Goal: Information Seeking & Learning: Find specific fact

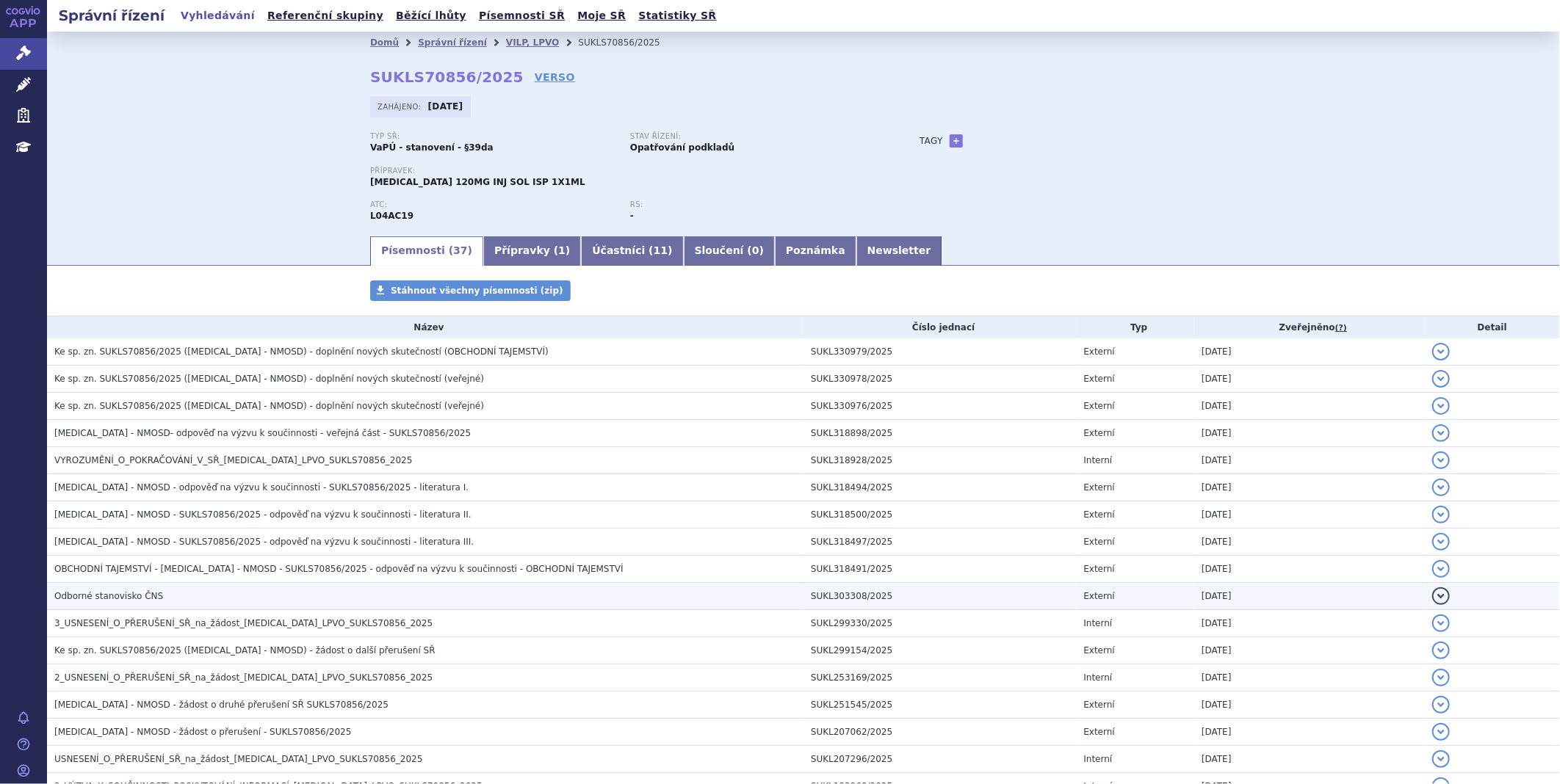
scroll to position [163, 0]
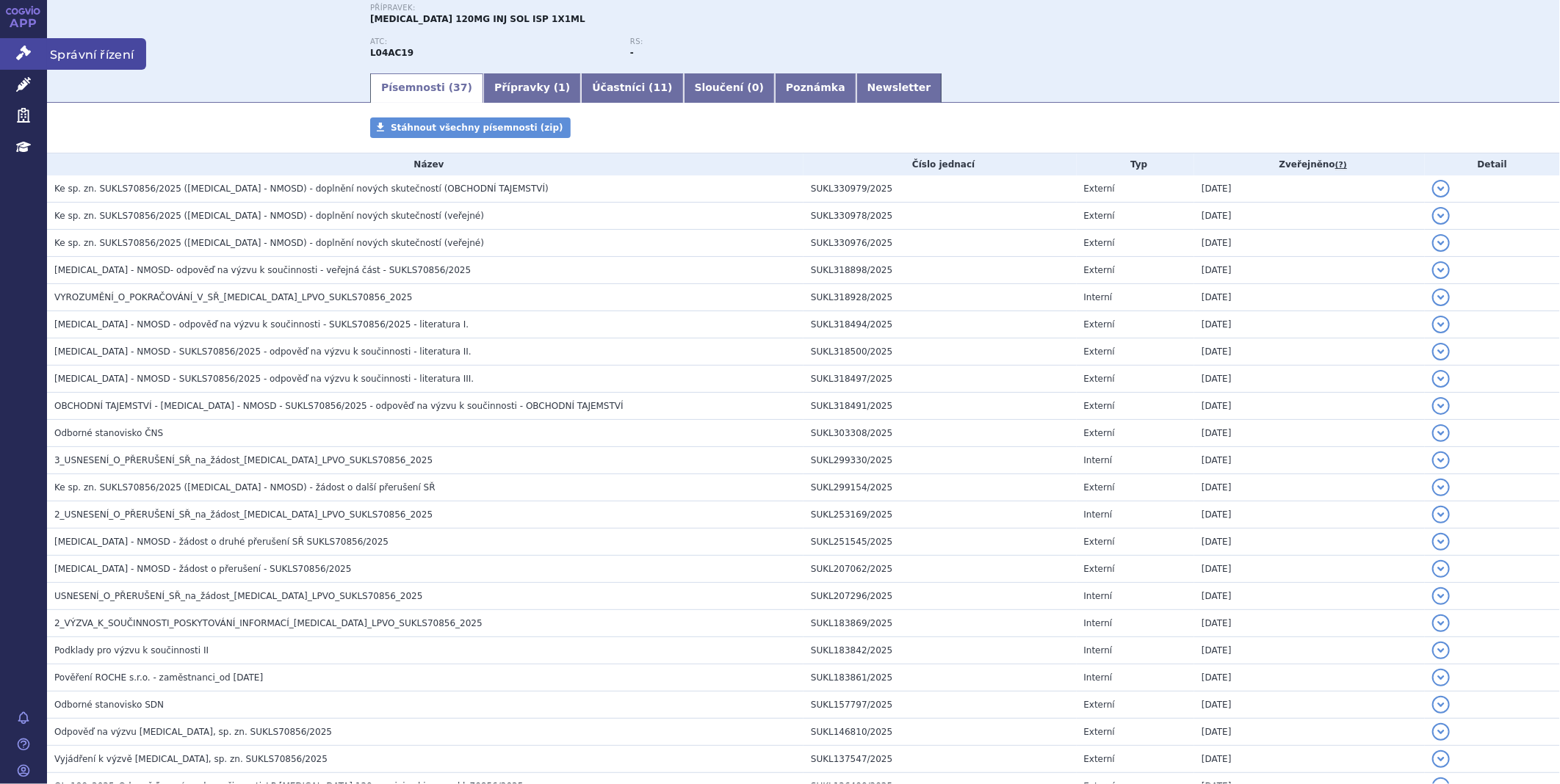
click at [22, 50] on icon at bounding box center [23, 53] width 14 height 14
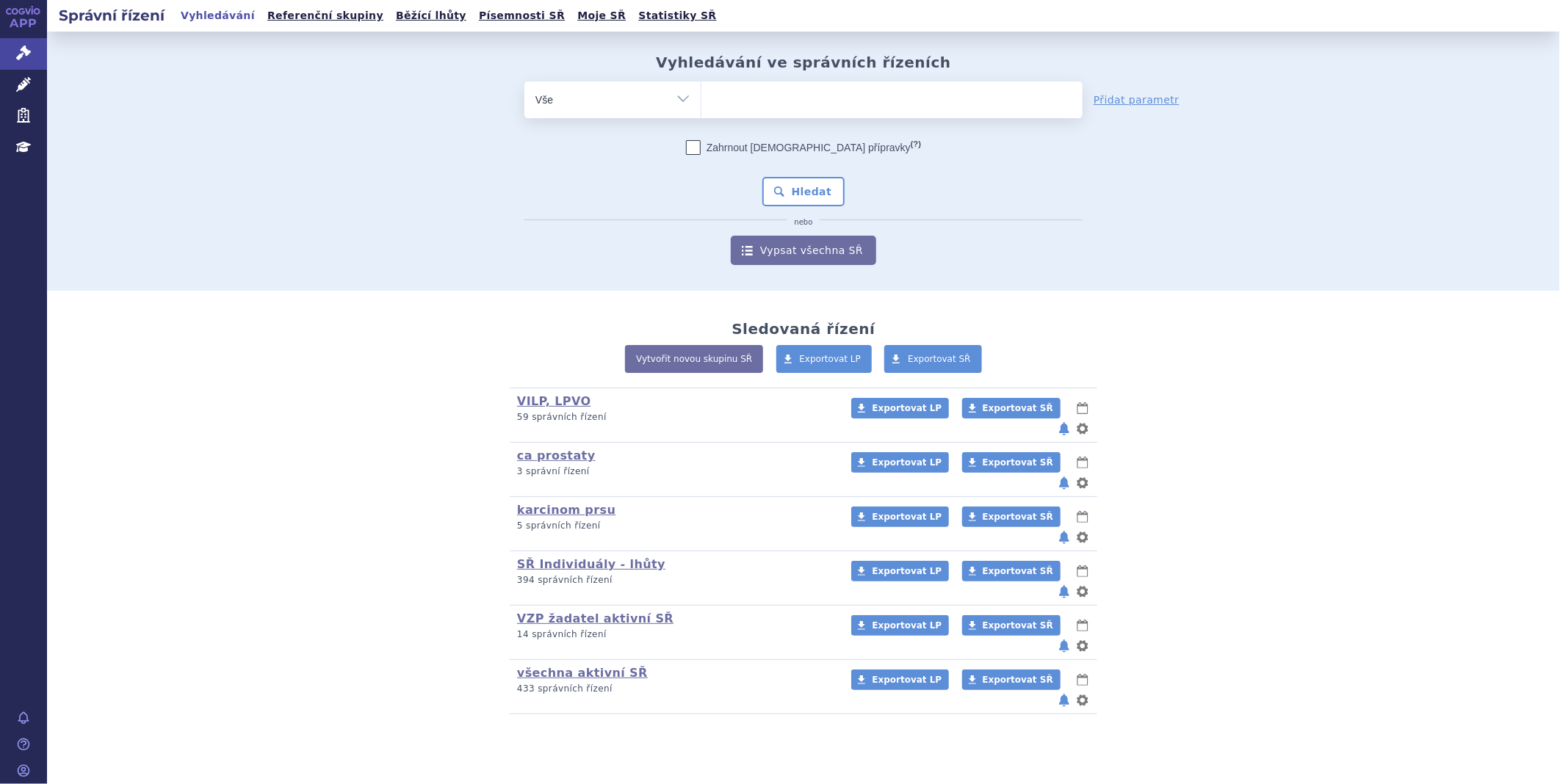
click at [809, 104] on ul at bounding box center [892, 97] width 381 height 31
click at [701, 104] on select at bounding box center [700, 99] width 1 height 37
type input "qi"
type input "qin"
type input "qinl"
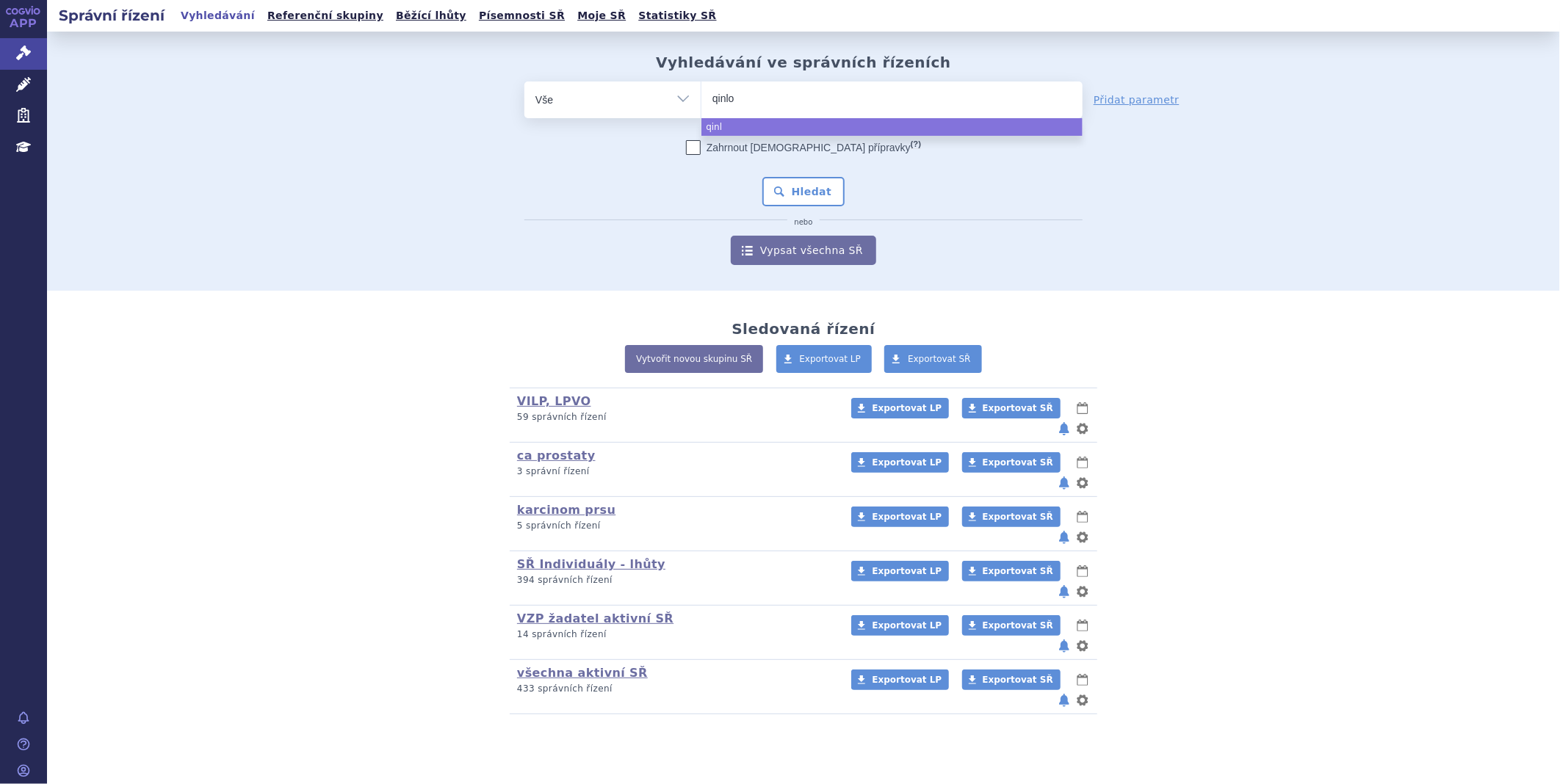
type input "qinloc"
type input "qinlock"
select select "qinlock"
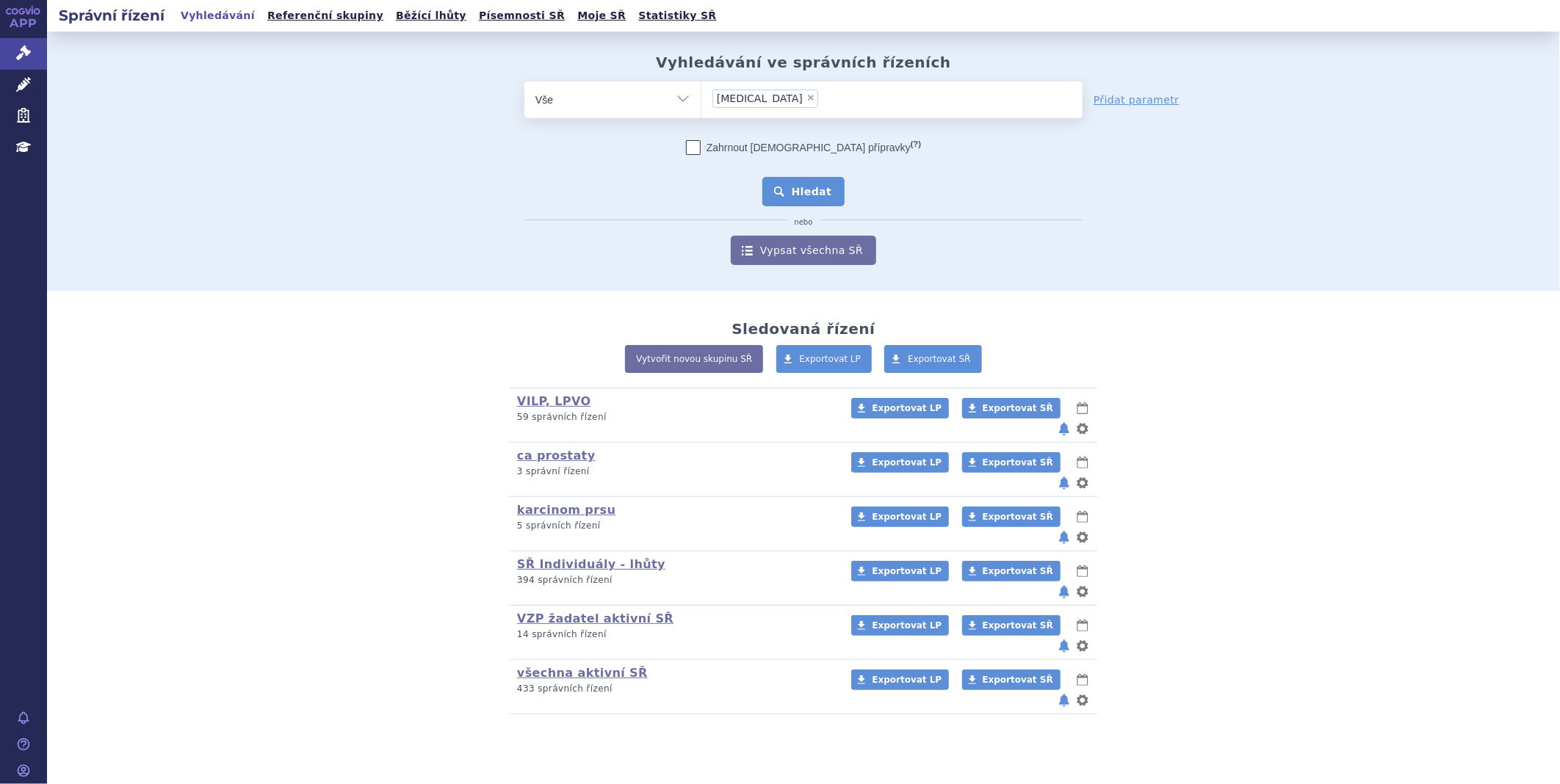
click at [792, 185] on button "Hledat" at bounding box center [803, 191] width 83 height 30
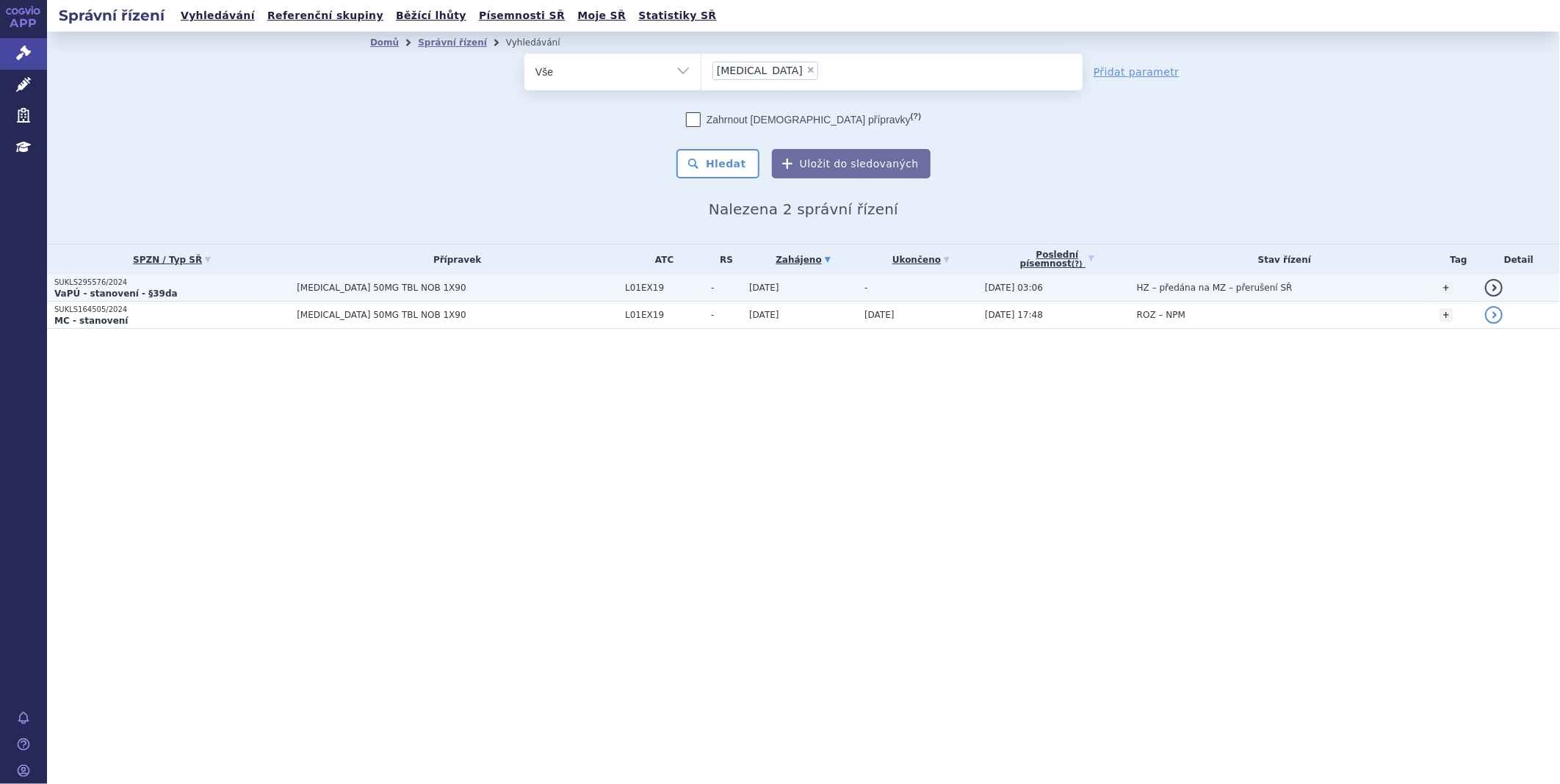
click at [88, 275] on td "SUKLS295576/2024 VaPÚ - stanovení - §39da" at bounding box center [169, 288] width 243 height 27
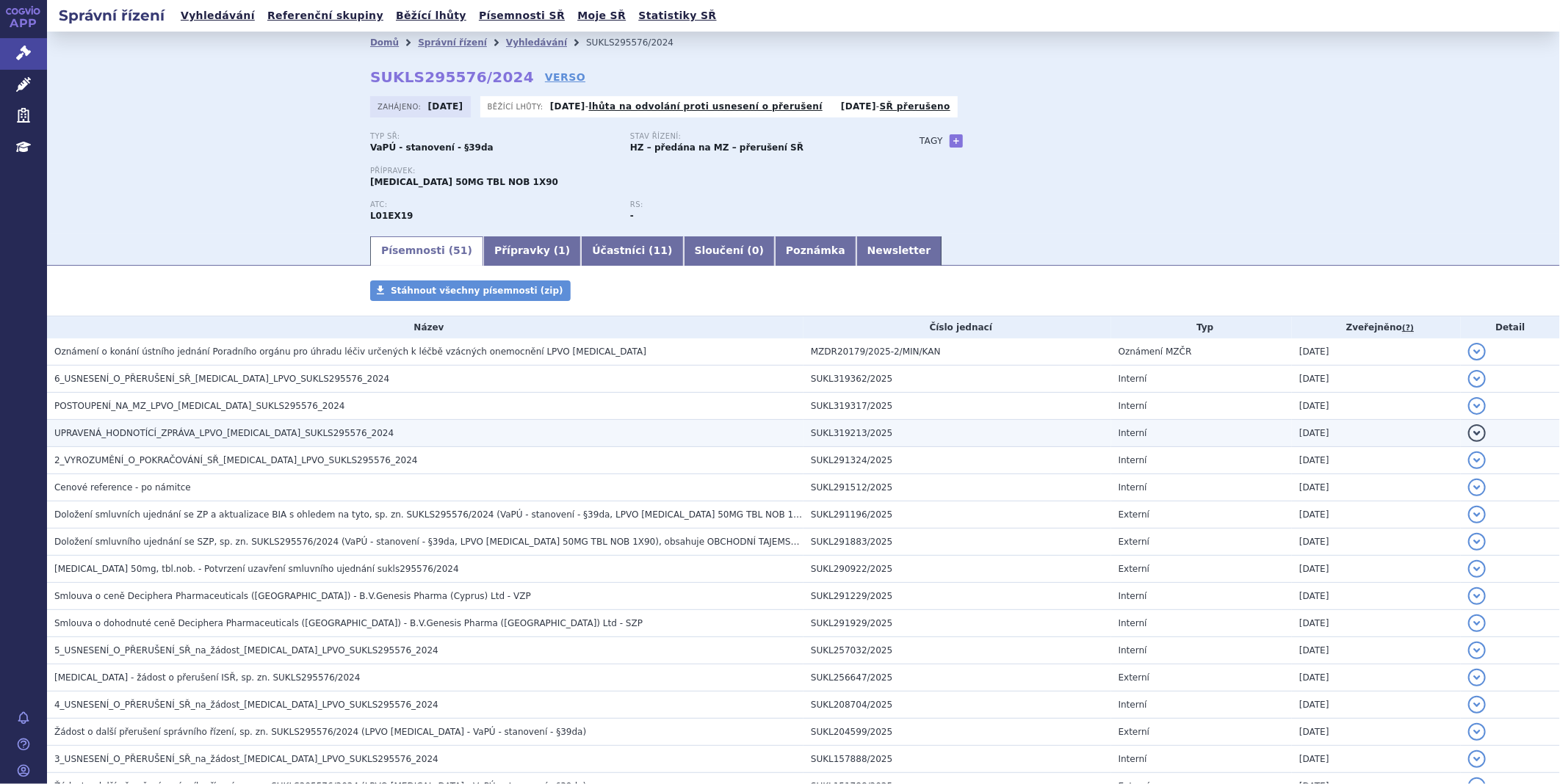
click at [95, 429] on span "UPRAVENÁ_HODNOTÍCÍ_ZPRÁVA_LPVO_QINLOCK_SUKLS295576_2024" at bounding box center [224, 432] width 339 height 10
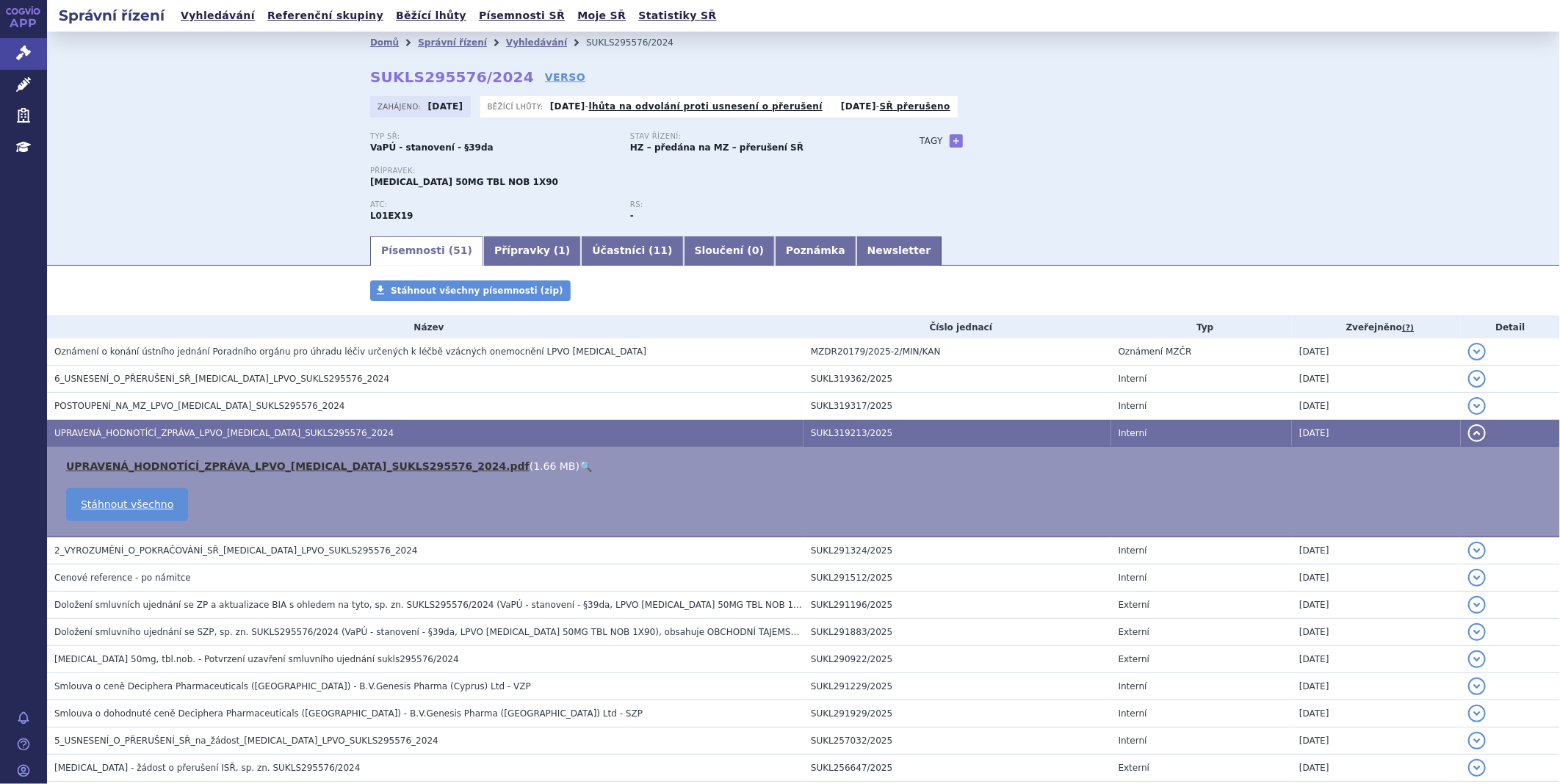
click at [124, 463] on link "UPRAVENÁ_HODNOTÍCÍ_ZPRÁVA_LPVO_QINLOCK_SUKLS295576_2024.pdf" at bounding box center [298, 466] width 463 height 11
click at [22, 51] on icon at bounding box center [23, 53] width 14 height 14
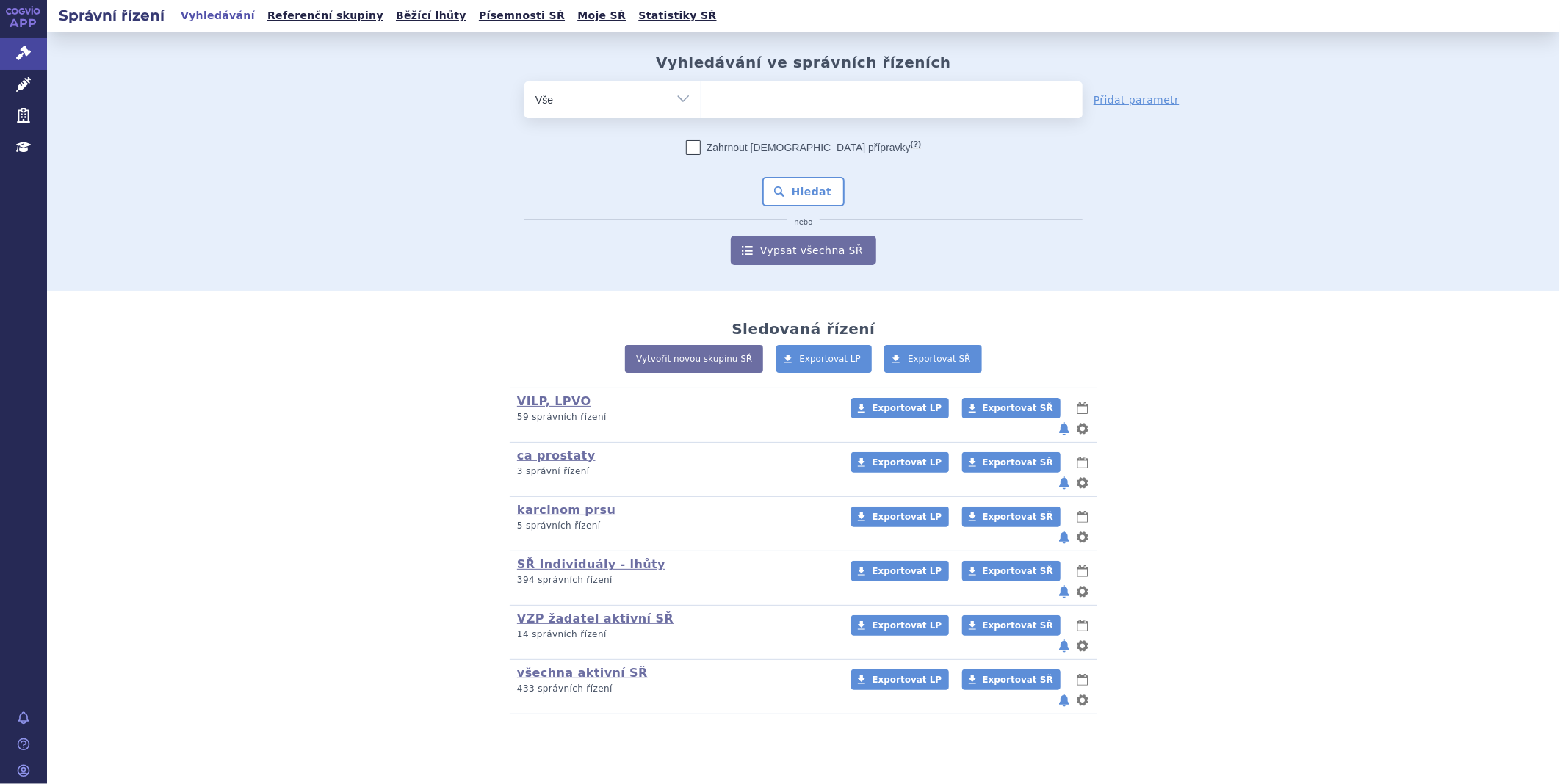
click at [740, 104] on ul at bounding box center [892, 97] width 381 height 31
click at [701, 104] on select at bounding box center [700, 99] width 1 height 37
type input "KA"
type input "KAF"
type input "KAFT"
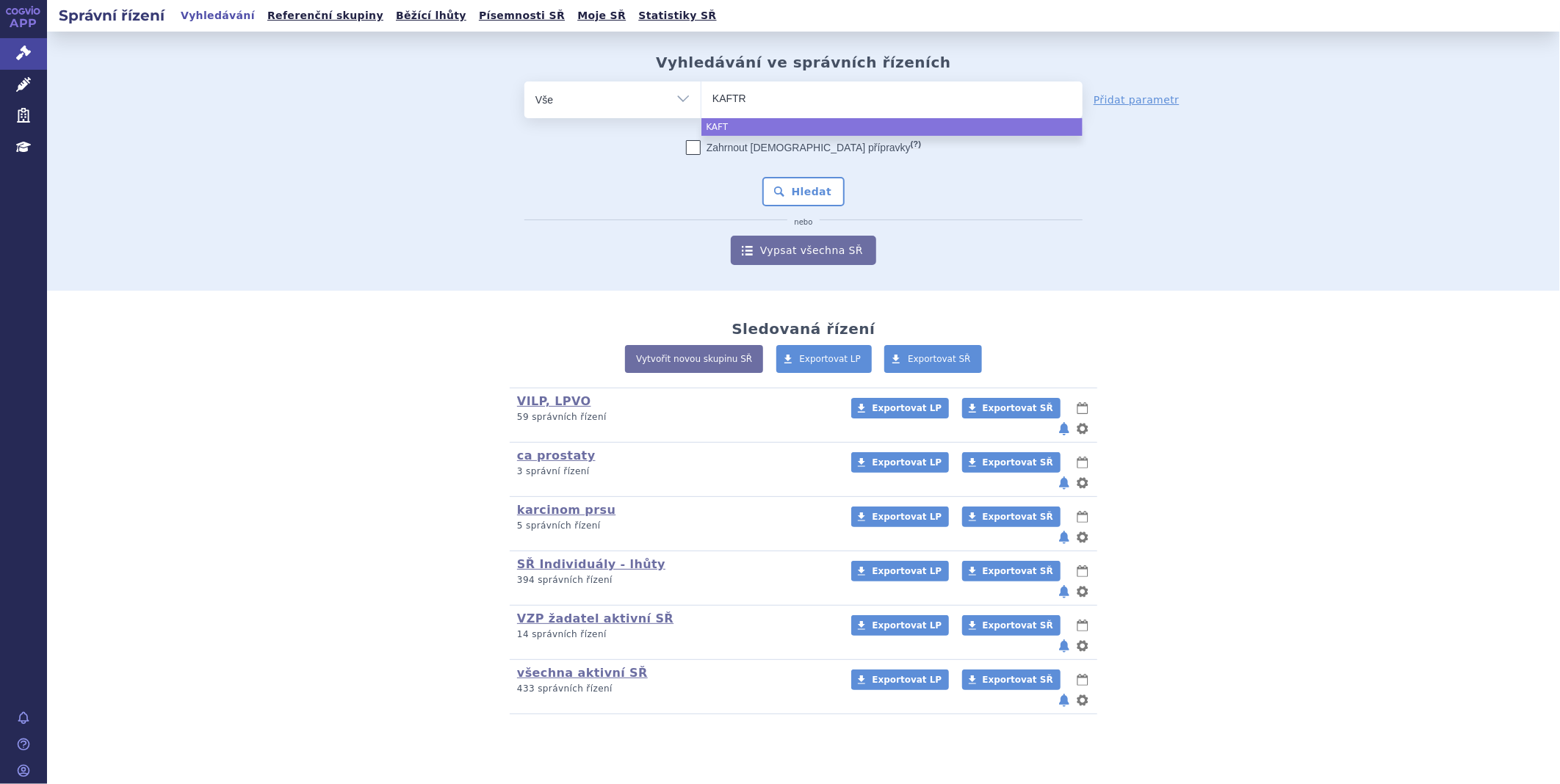
type input "KAFTRI"
type input "KAFTRIO"
select select "KAFTRIO"
click at [777, 182] on button "Hledat" at bounding box center [803, 191] width 83 height 30
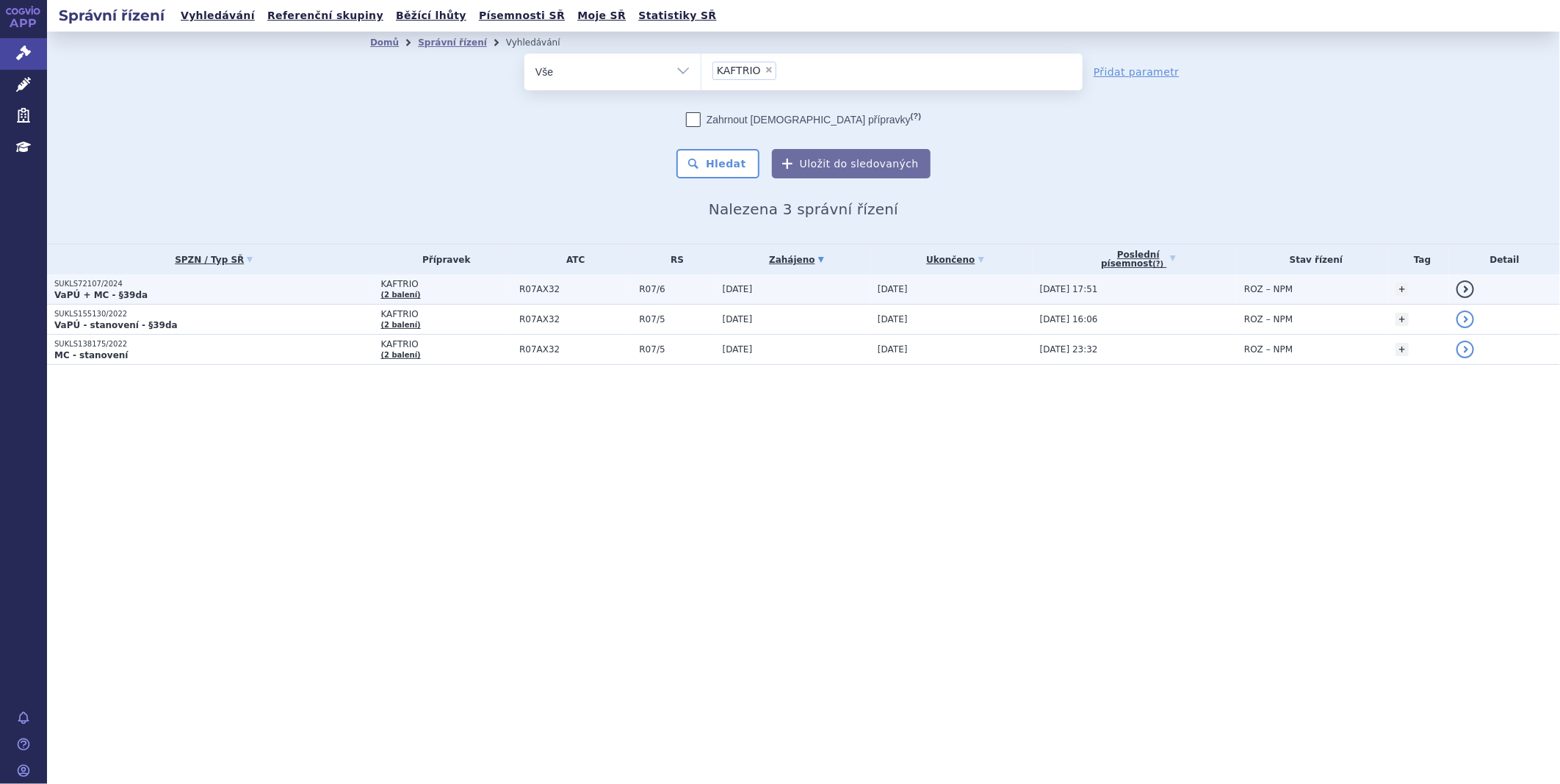
click at [101, 290] on strong "VaPÚ + MC - §39da" at bounding box center [101, 294] width 93 height 10
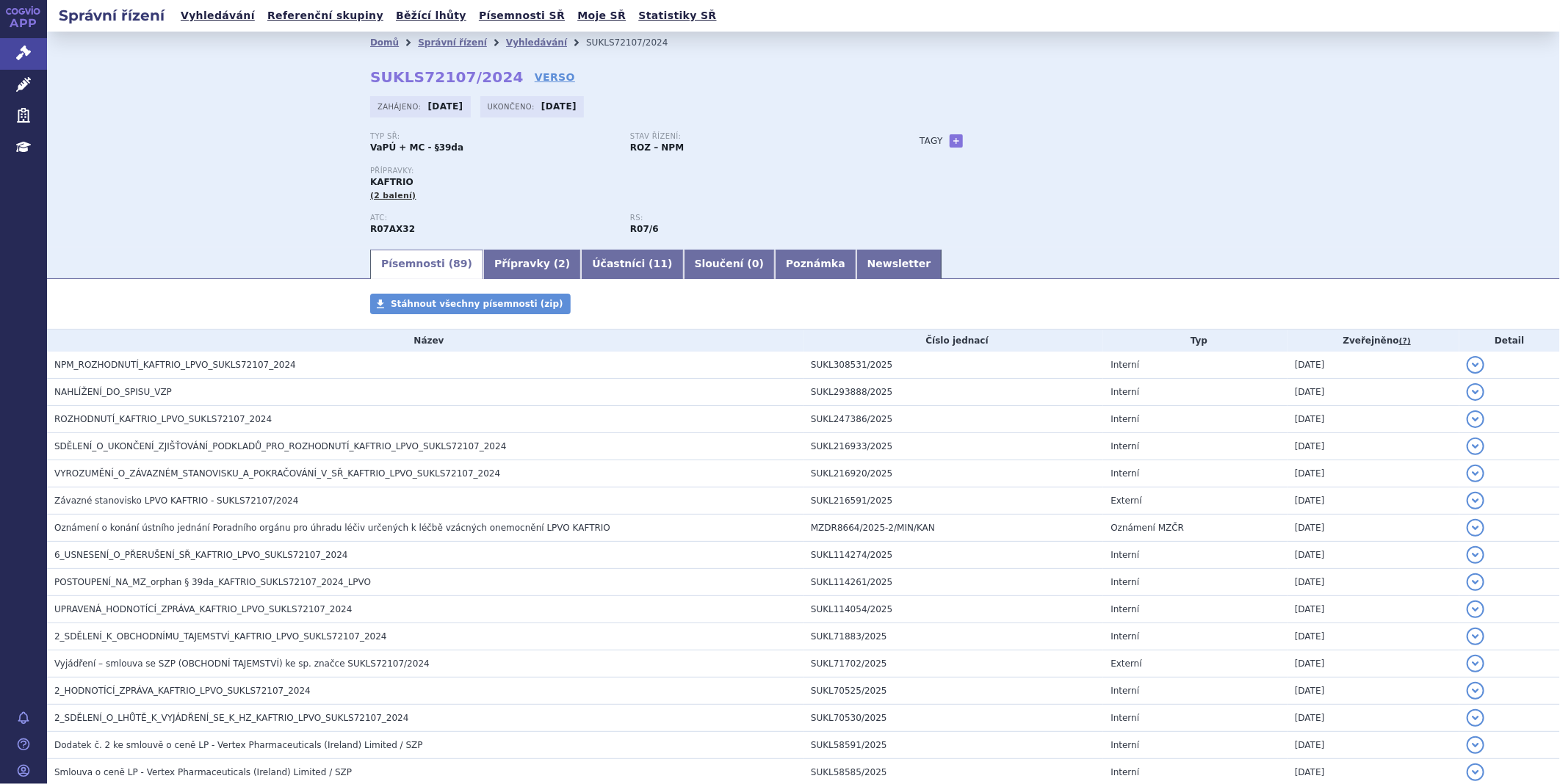
click at [1373, 148] on div "Domů Správní řízení Vyhledávání SUKLS72107/2024 SUKLS72107/2024 VERSO Zahájeno:…" at bounding box center [803, 139] width 1513 height 216
click at [10, 53] on link "Správní řízení" at bounding box center [24, 53] width 47 height 31
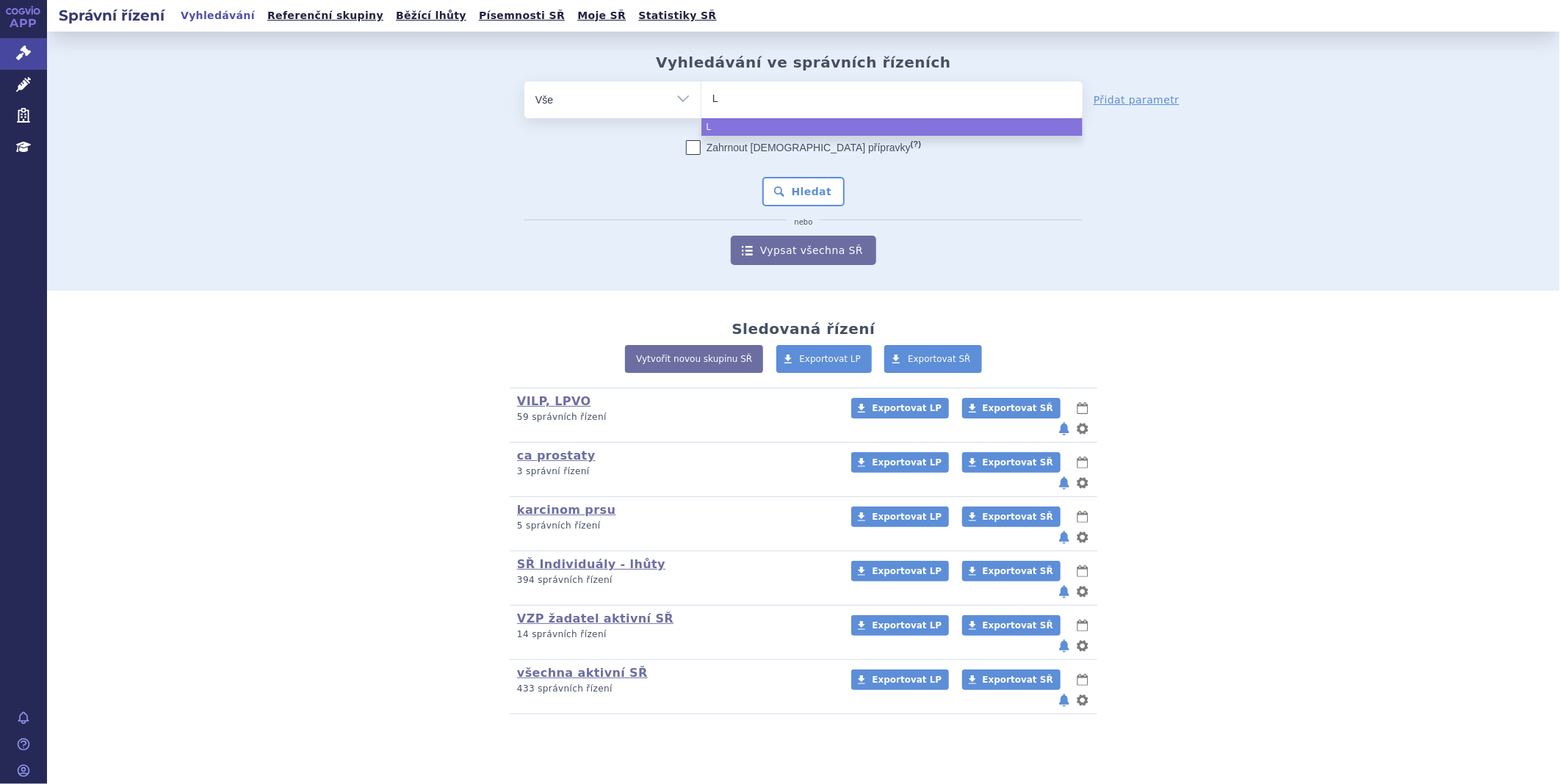
type input "LI"
type input "LIV"
type input "LIVM"
type input "LIVMA"
type input "LIVMARL"
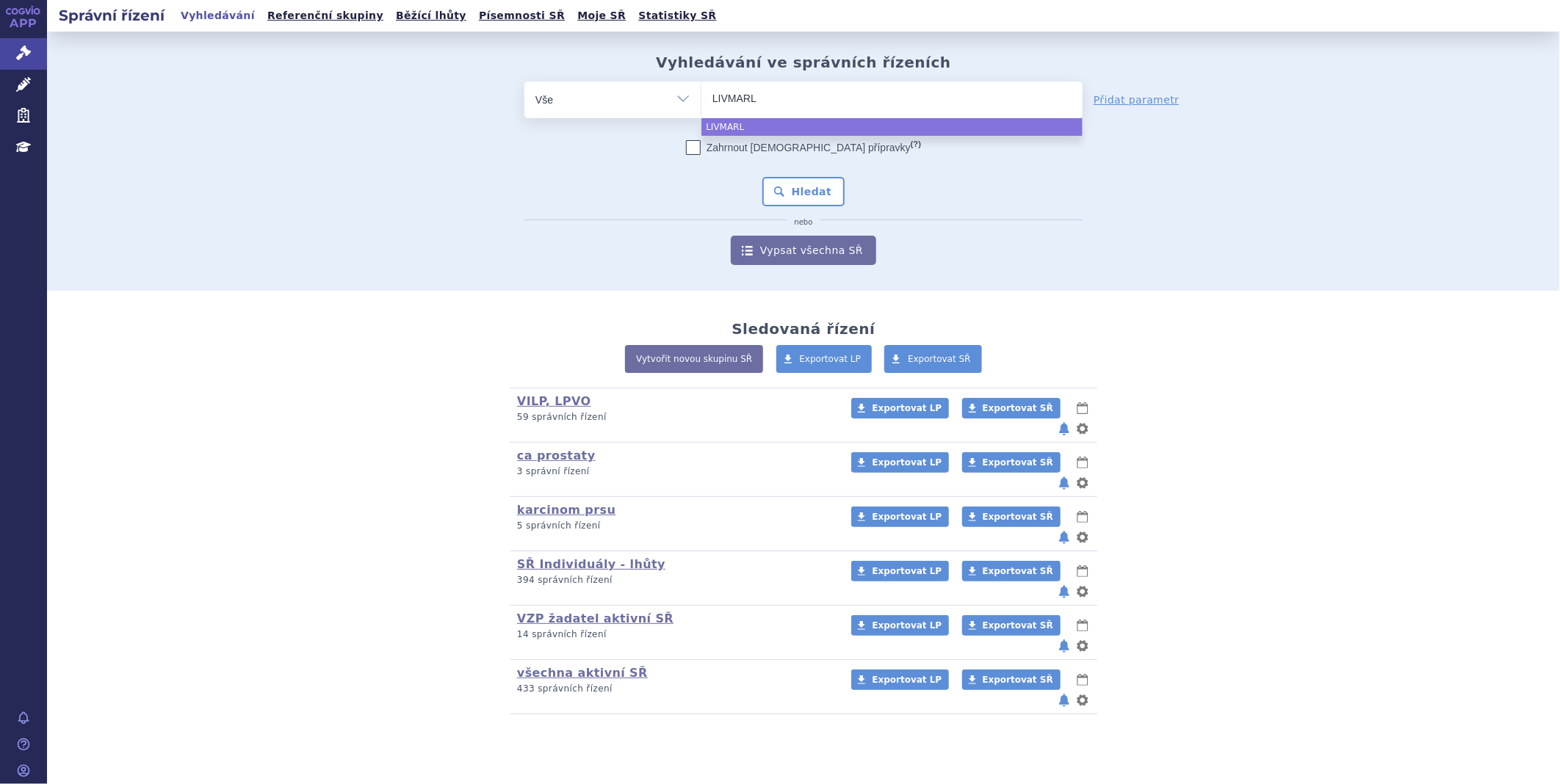
type input "LIVMARLI"
select select "LIVMARLI"
click at [786, 185] on button "Hledat" at bounding box center [803, 191] width 83 height 30
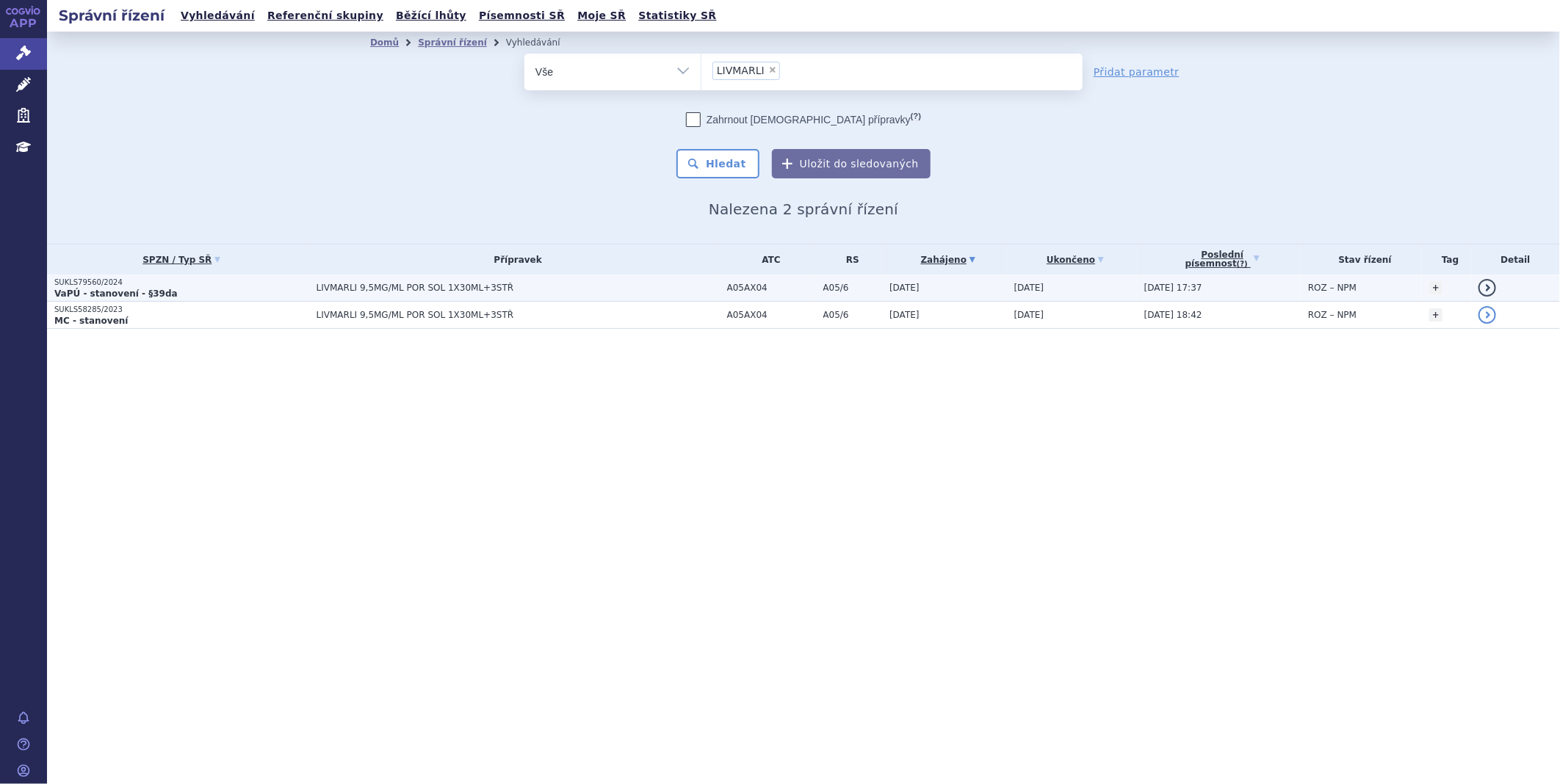
click at [114, 288] on strong "VaPÚ - stanovení - §39da" at bounding box center [116, 293] width 124 height 10
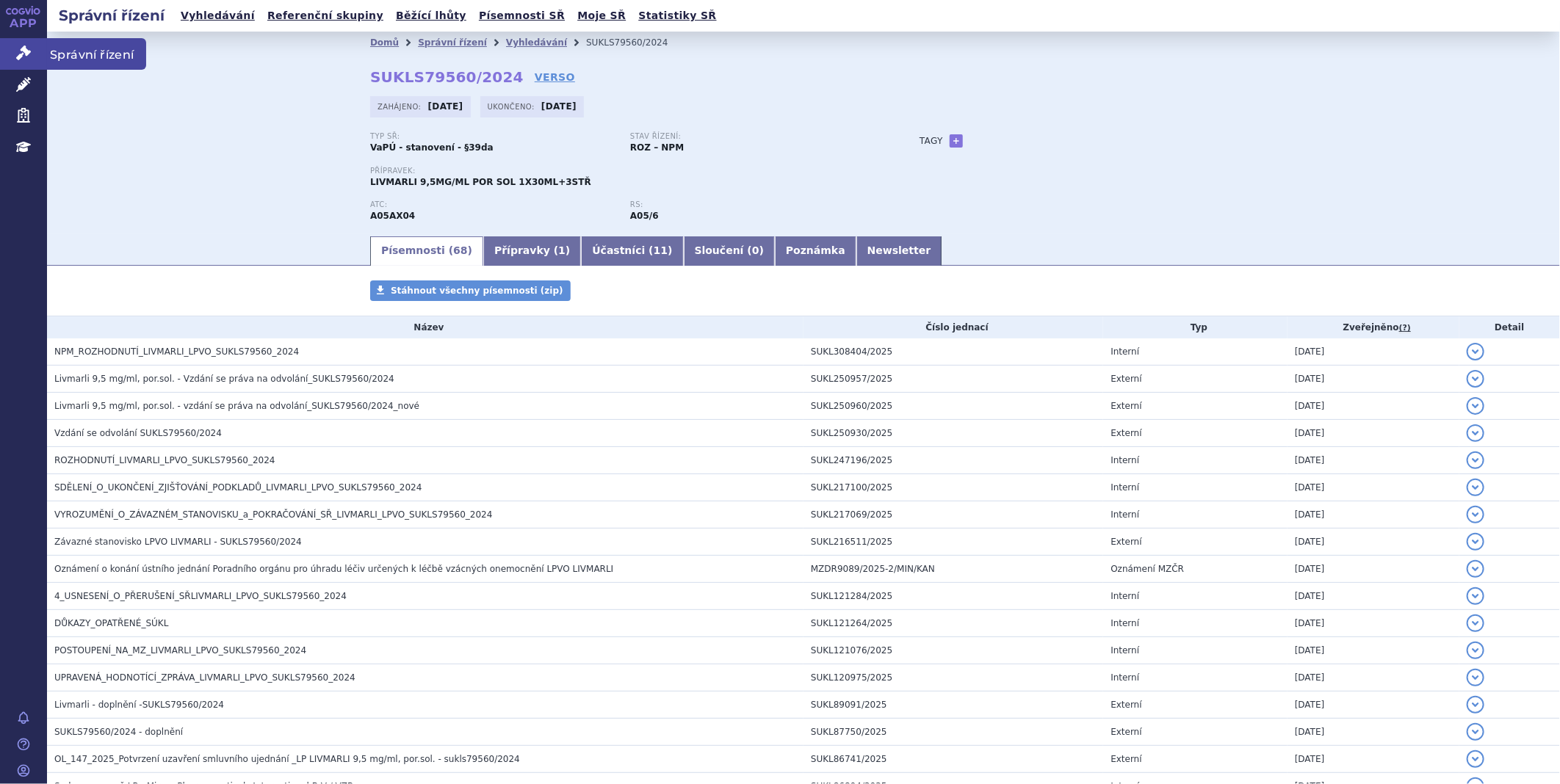
click at [32, 61] on link "Správní řízení" at bounding box center [24, 53] width 47 height 31
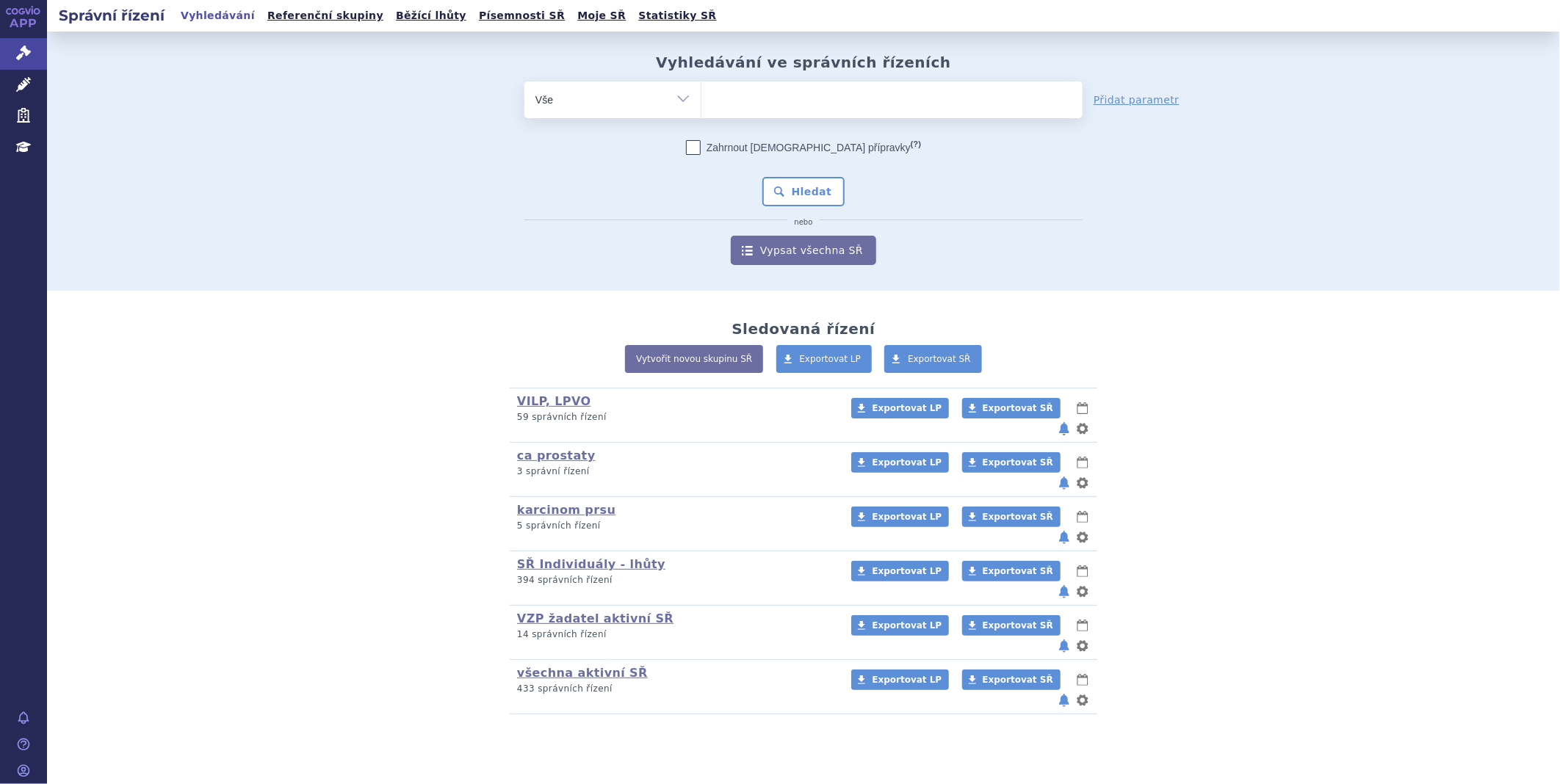
click at [768, 101] on ul at bounding box center [892, 97] width 381 height 31
click at [701, 101] on select at bounding box center [700, 99] width 1 height 37
type input "WIN"
type input "WINR"
type input "WINRE"
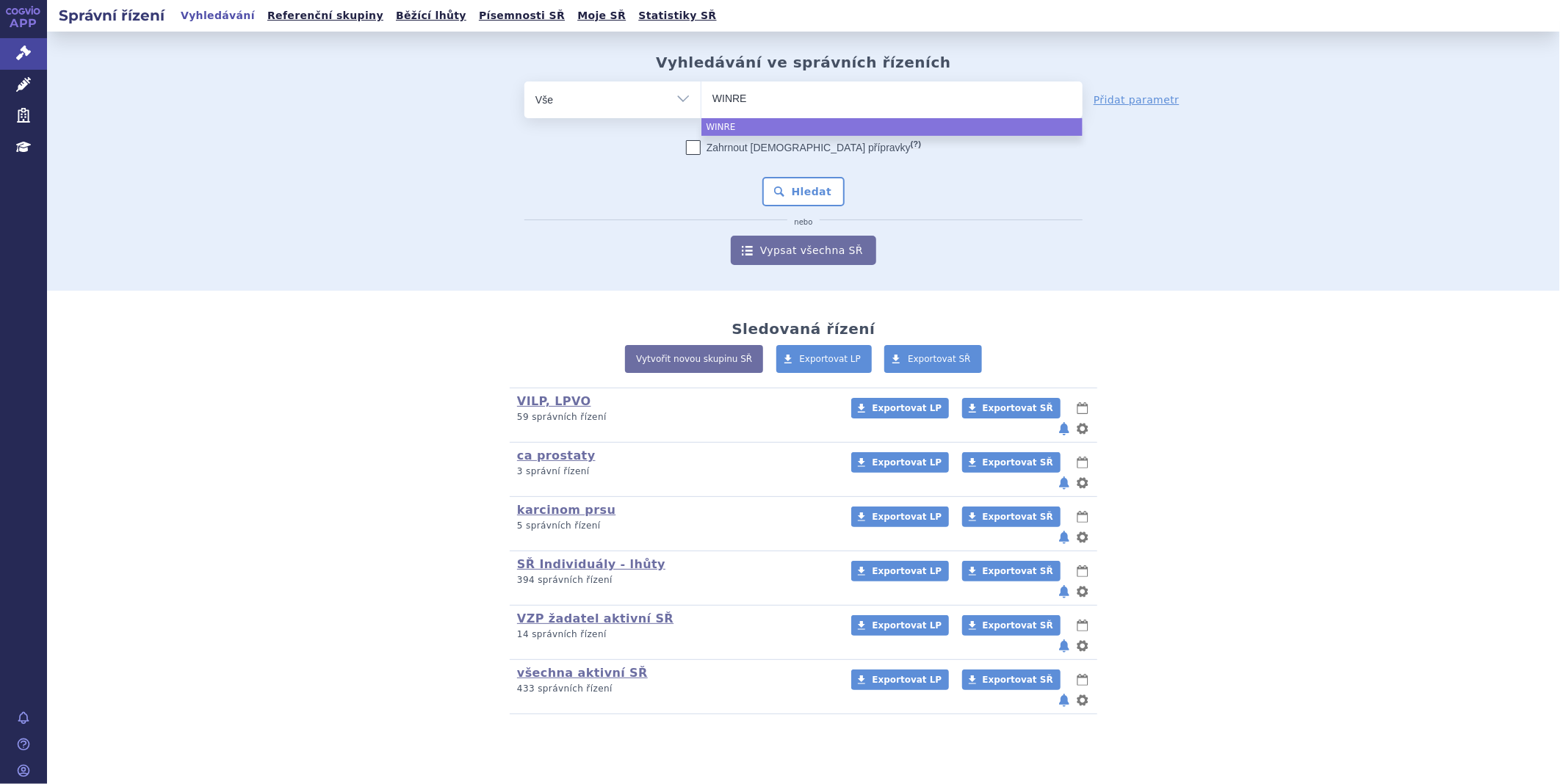
type input "WINREV"
type input "WINREVA"
type input "WINREVAI"
type input "WINREVAIR"
select select "WINREVAIR"
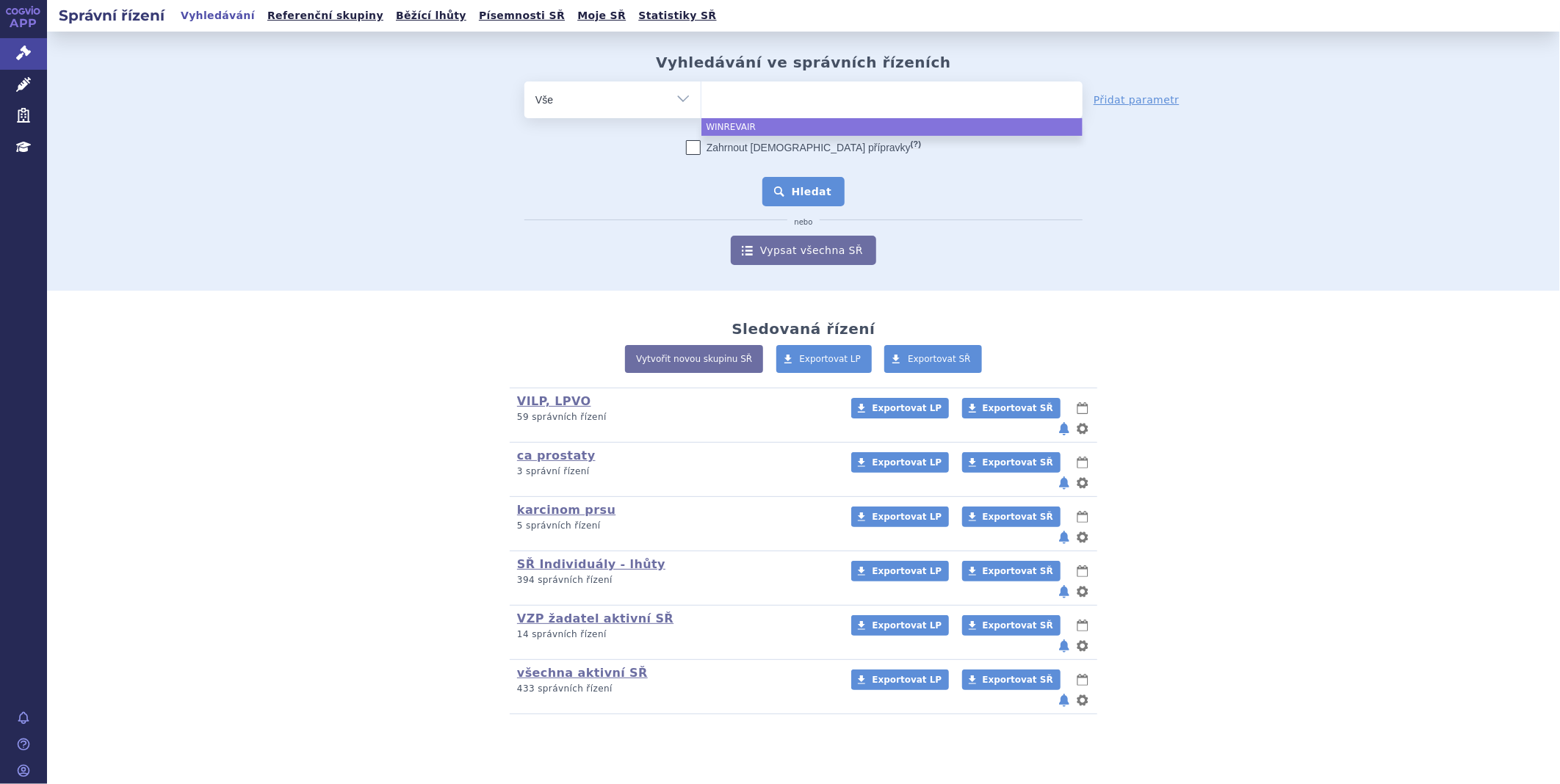
click at [786, 187] on button "Hledat" at bounding box center [803, 191] width 83 height 30
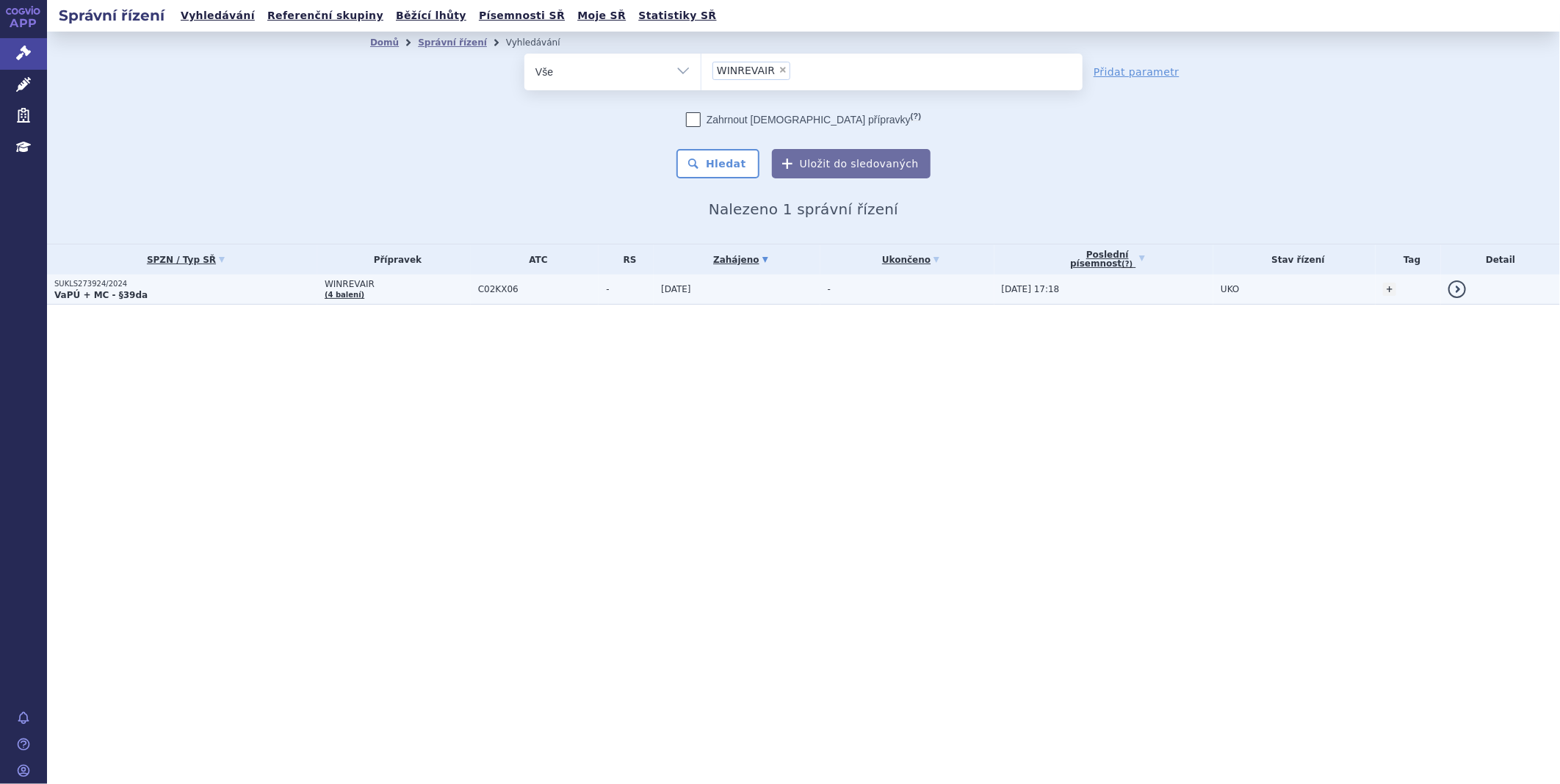
click at [67, 280] on p "SUKLS273924/2024" at bounding box center [185, 284] width 263 height 10
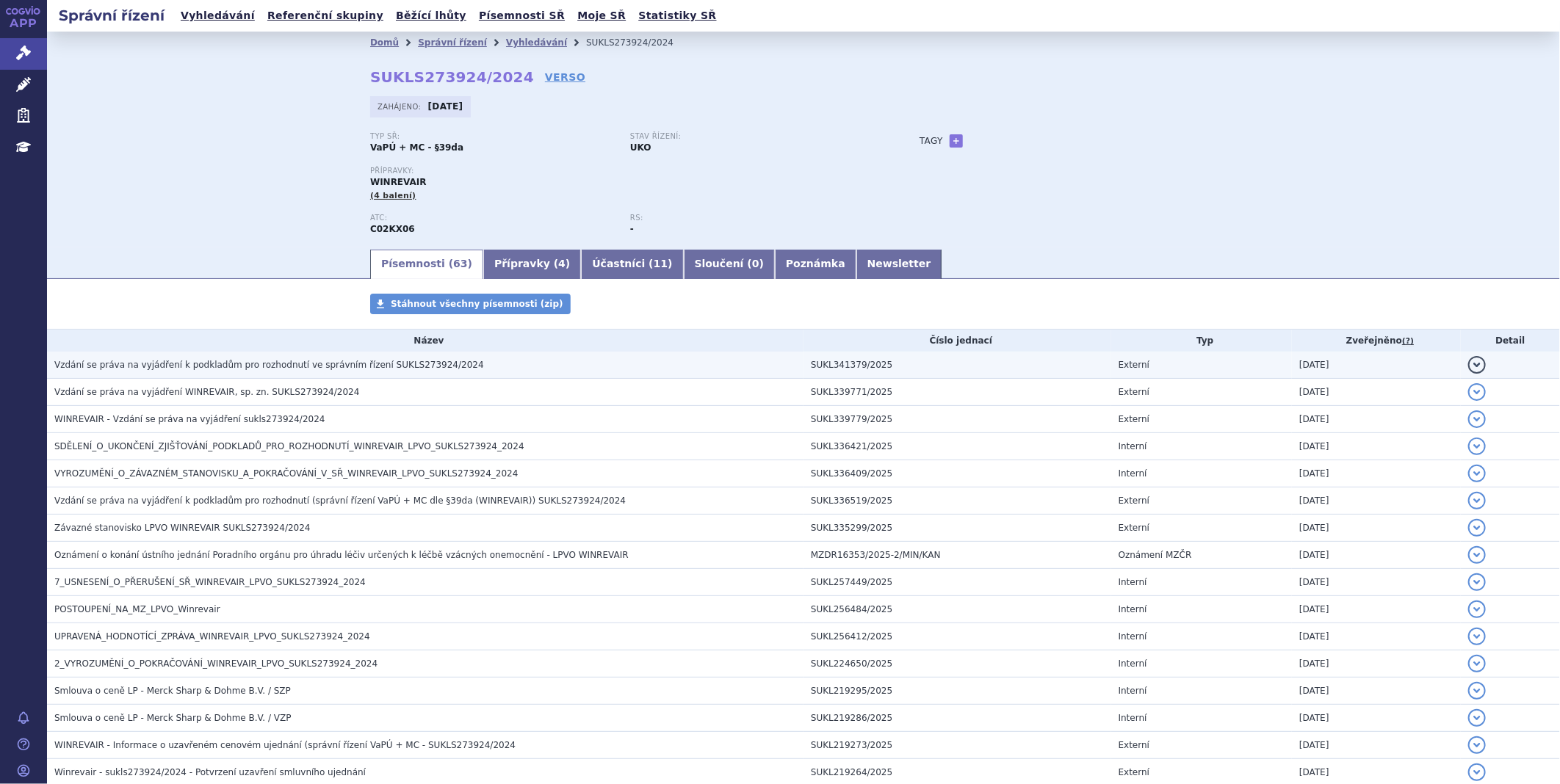
click at [326, 370] on span "Vzdání se práva na vyjádření k podkladům pro rozhodnutí ve správním řízení SUKL…" at bounding box center [269, 365] width 429 height 10
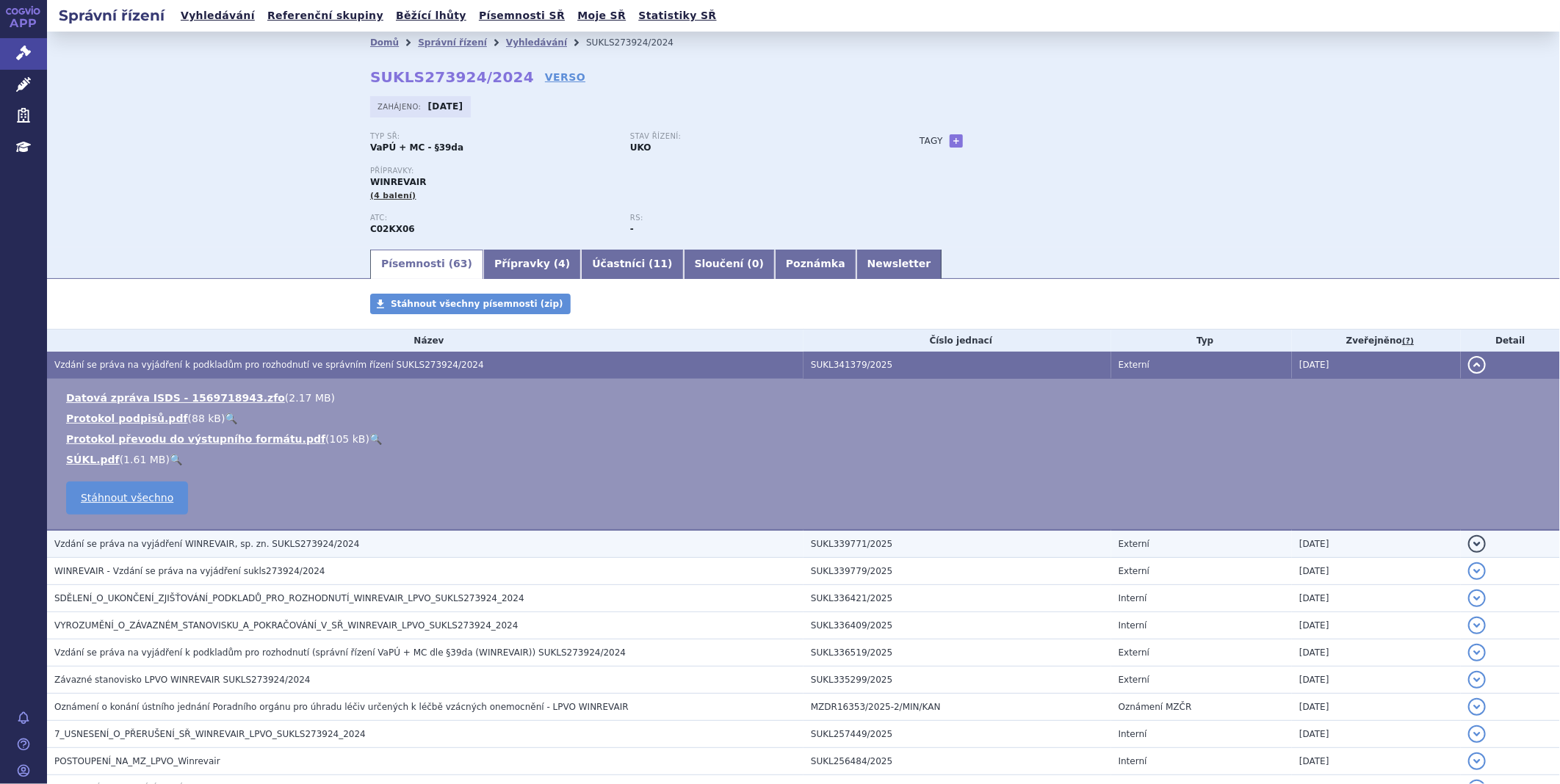
click at [238, 546] on span "Vzdání se práva na vyjádření WINREVAIR, sp. zn. SUKLS273924/2024" at bounding box center [207, 544] width 305 height 10
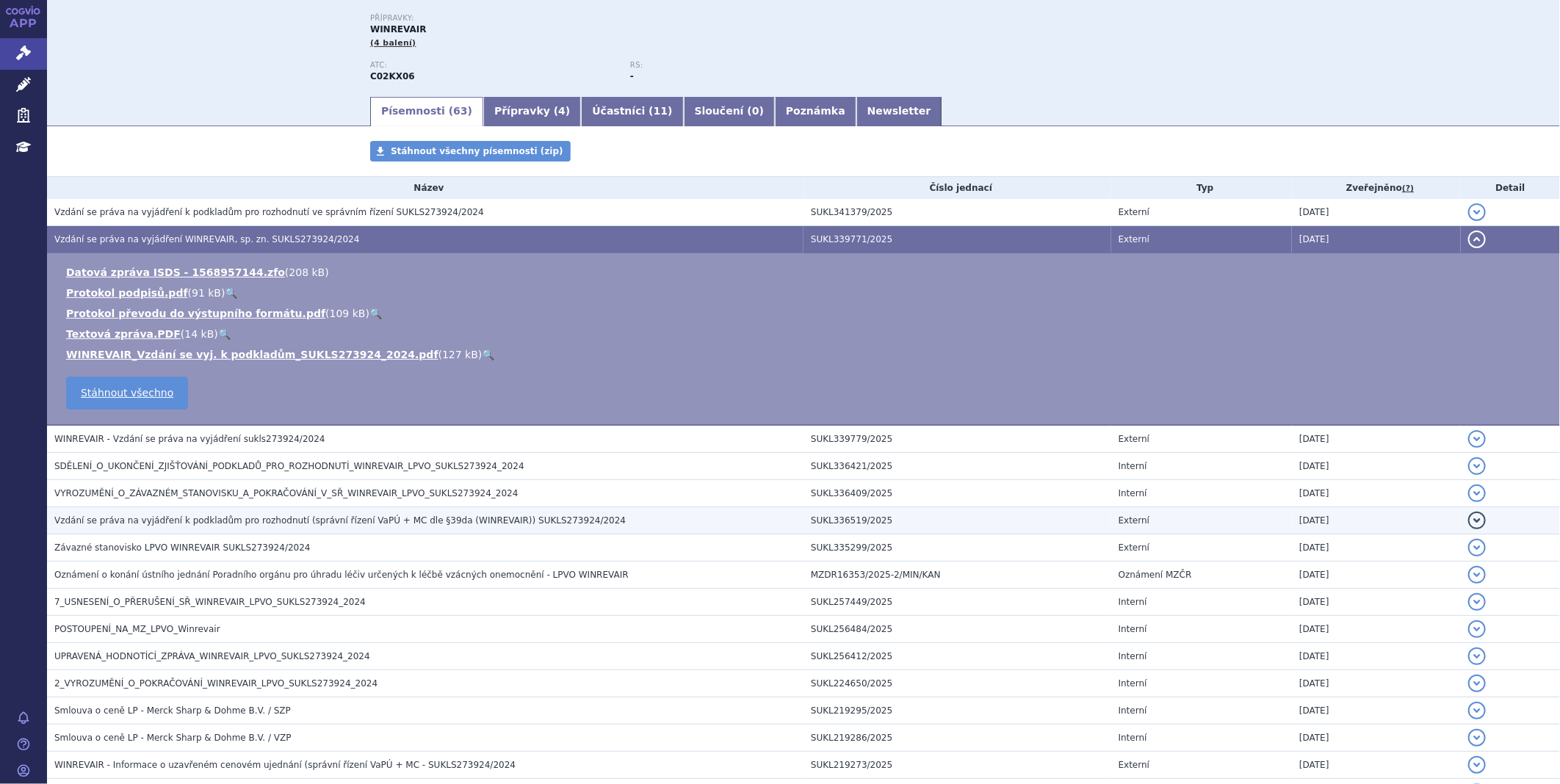
scroll to position [163, 0]
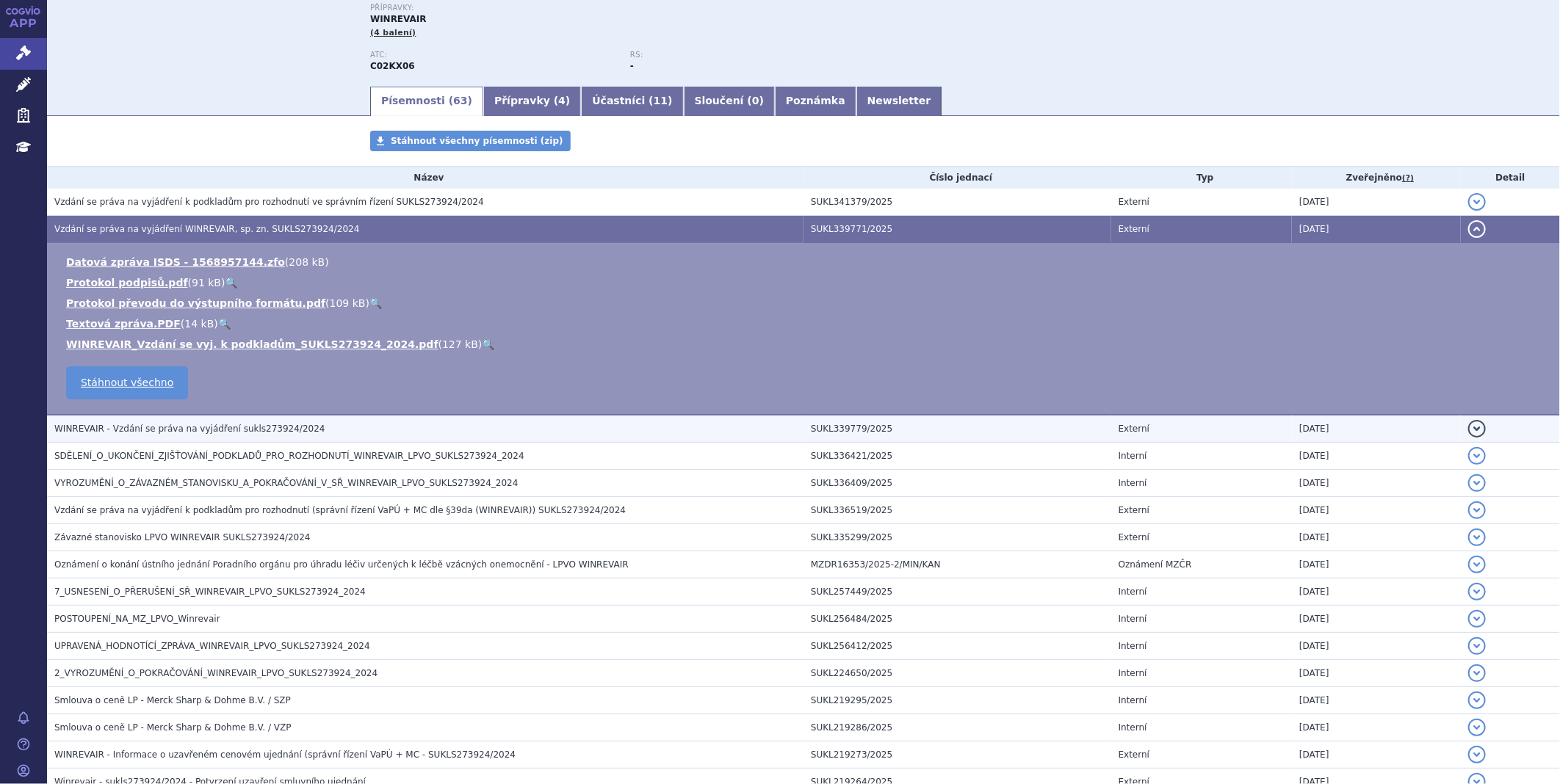
click at [238, 419] on td "WINREVAIR - Vzdání se práva na vyjádření sukls273924/2024" at bounding box center [426, 429] width 757 height 28
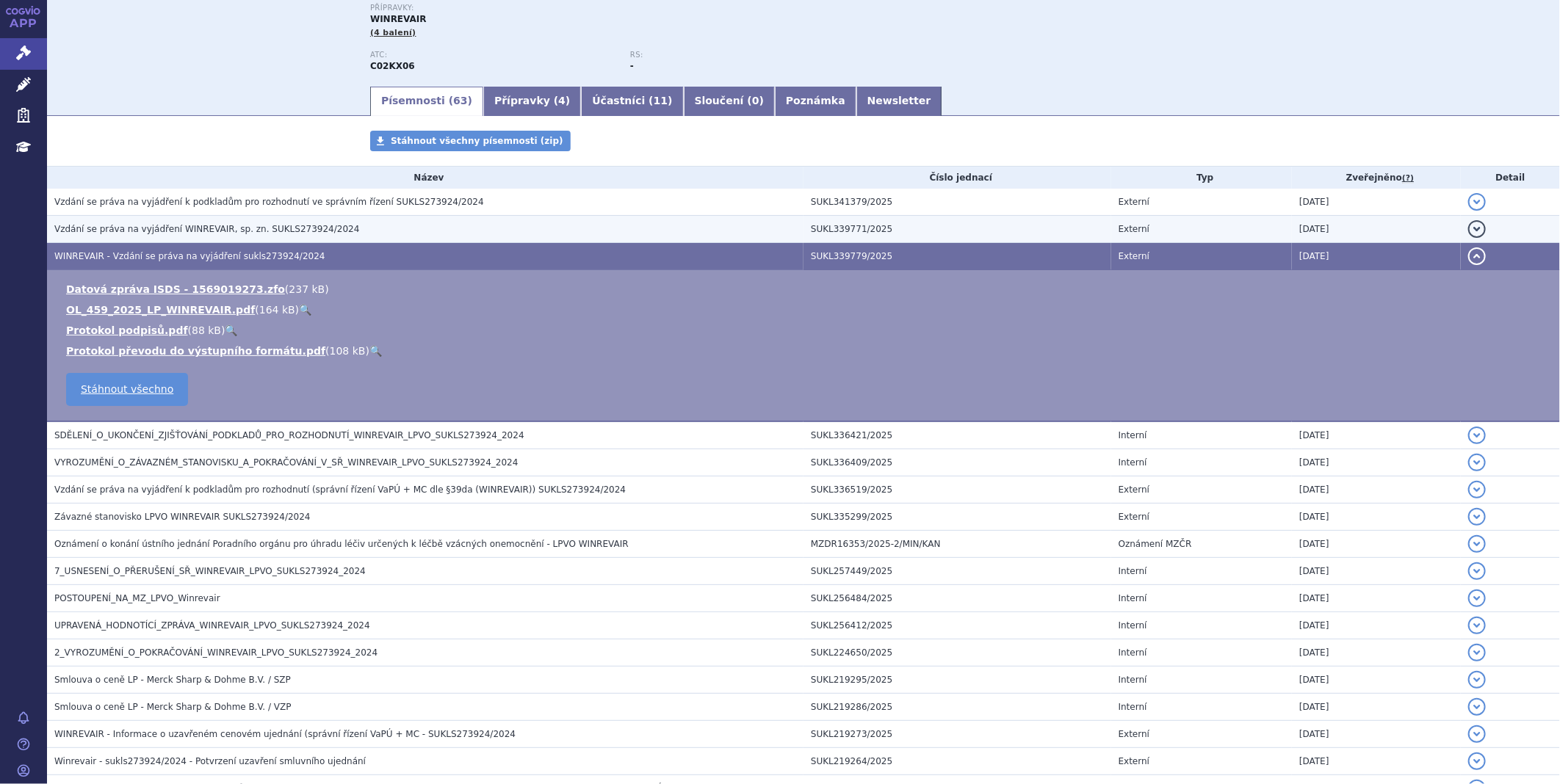
click at [195, 233] on span "Vzdání se práva na vyjádření WINREVAIR, sp. zn. SUKLS273924/2024" at bounding box center [207, 229] width 305 height 10
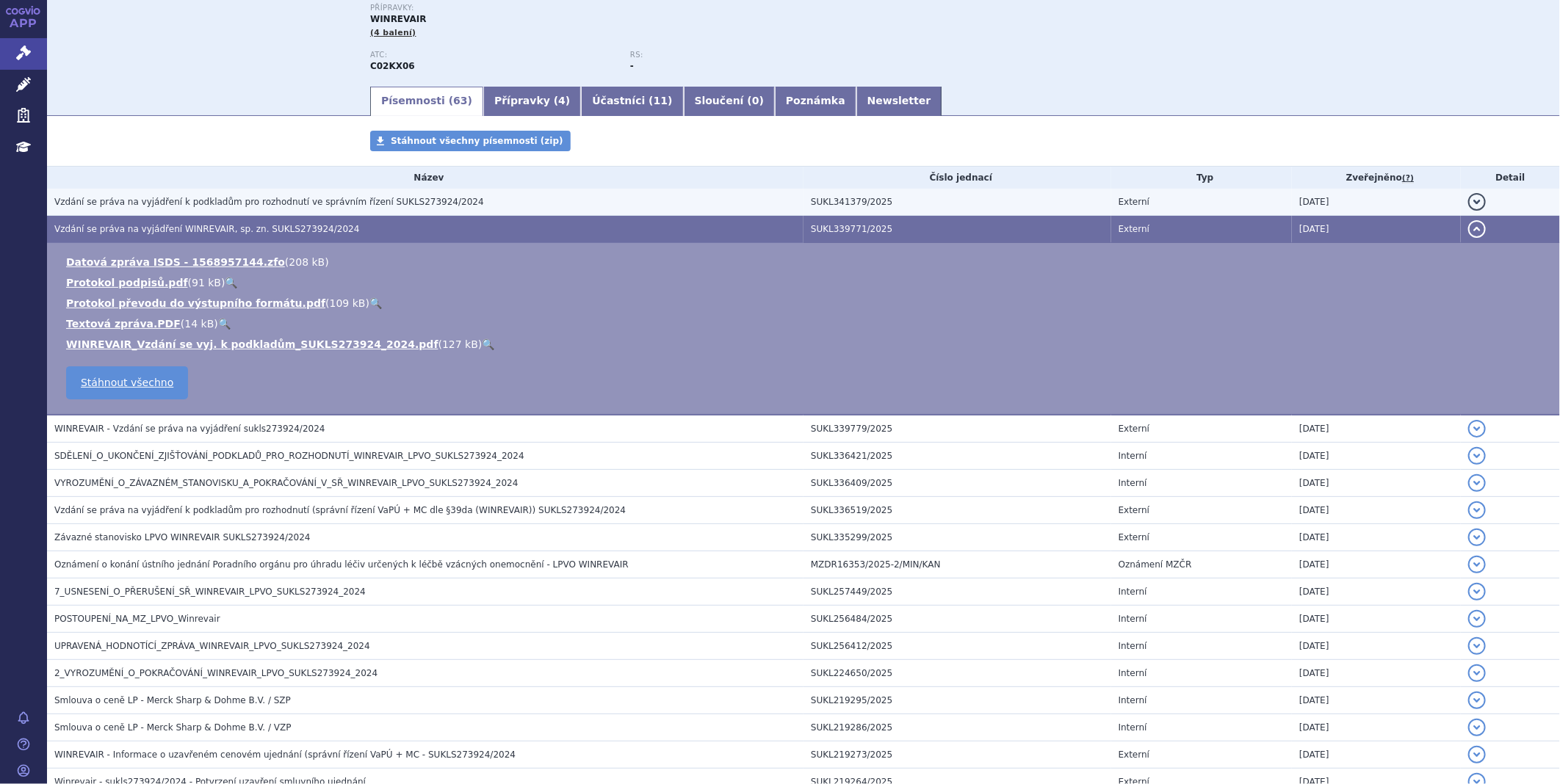
click at [228, 209] on h3 "Vzdání se práva na vyjádření k podkladům pro rozhodnutí ve správním řízení SUKL…" at bounding box center [429, 201] width 749 height 14
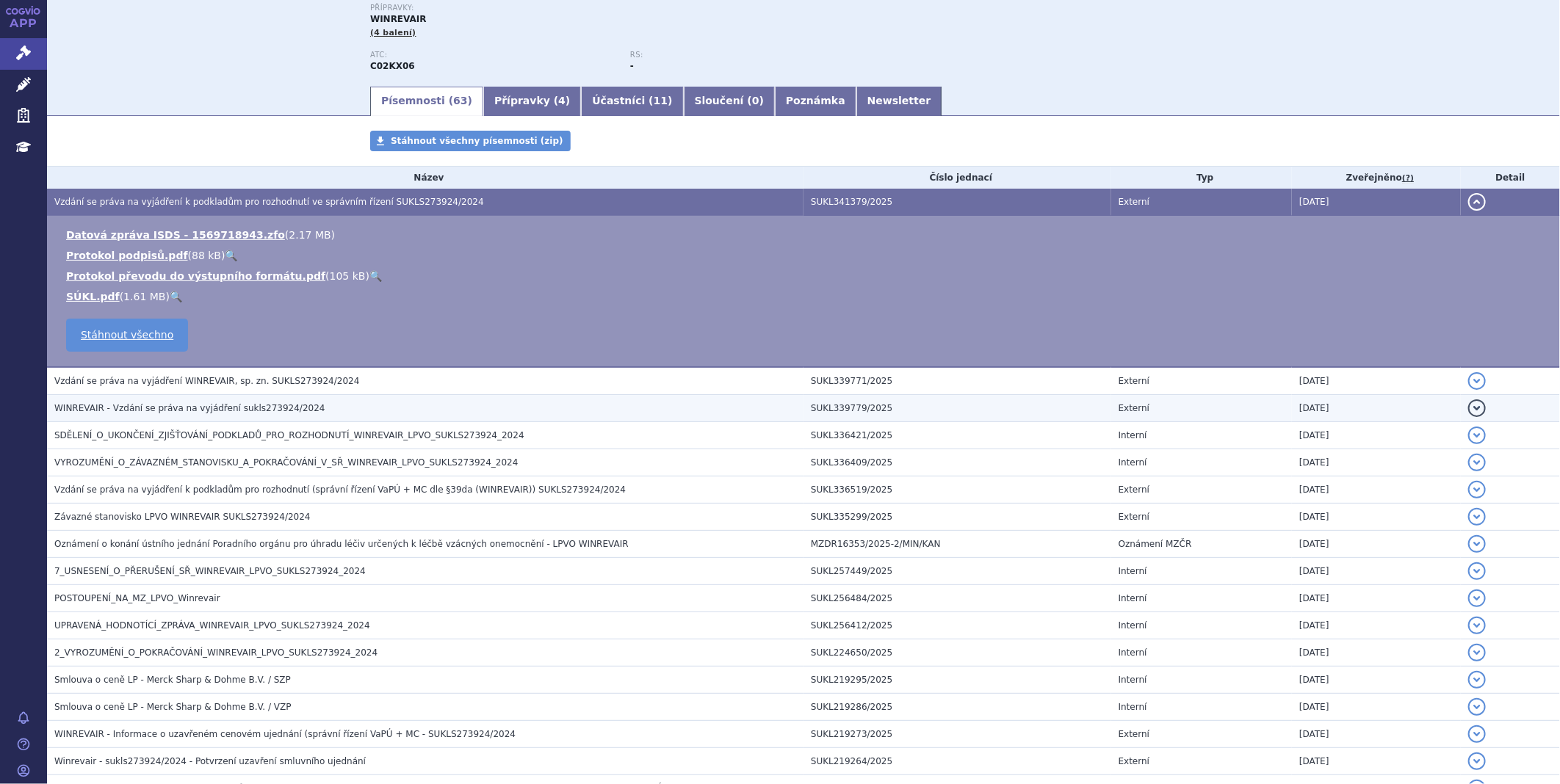
click at [137, 410] on span "WINREVAIR - Vzdání se práva na vyjádření sukls273924/2024" at bounding box center [189, 408] width 271 height 10
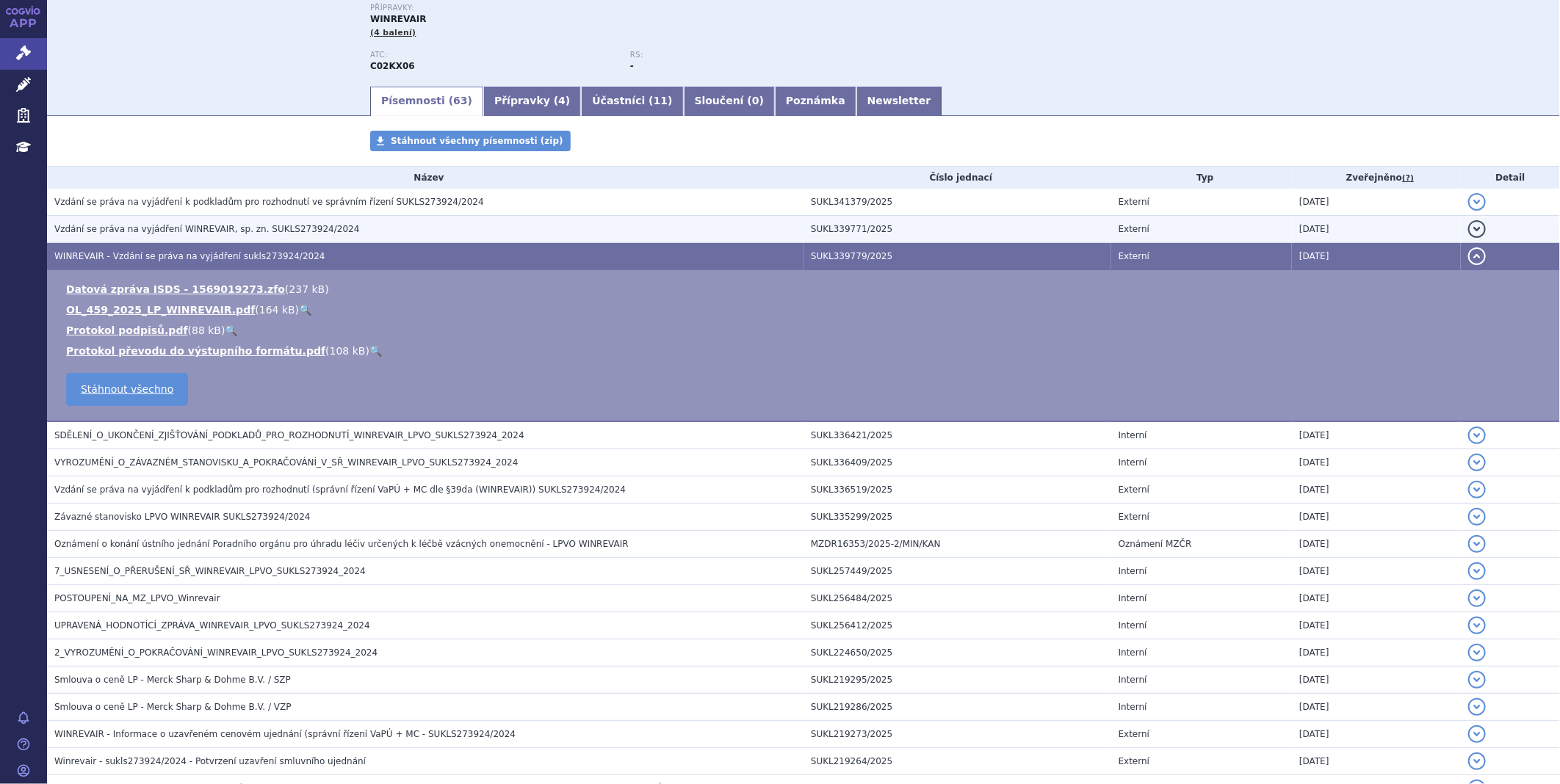
click at [153, 227] on span "Vzdání se práva na vyjádření WINREVAIR, sp. zn. SUKLS273924/2024" at bounding box center [207, 229] width 305 height 10
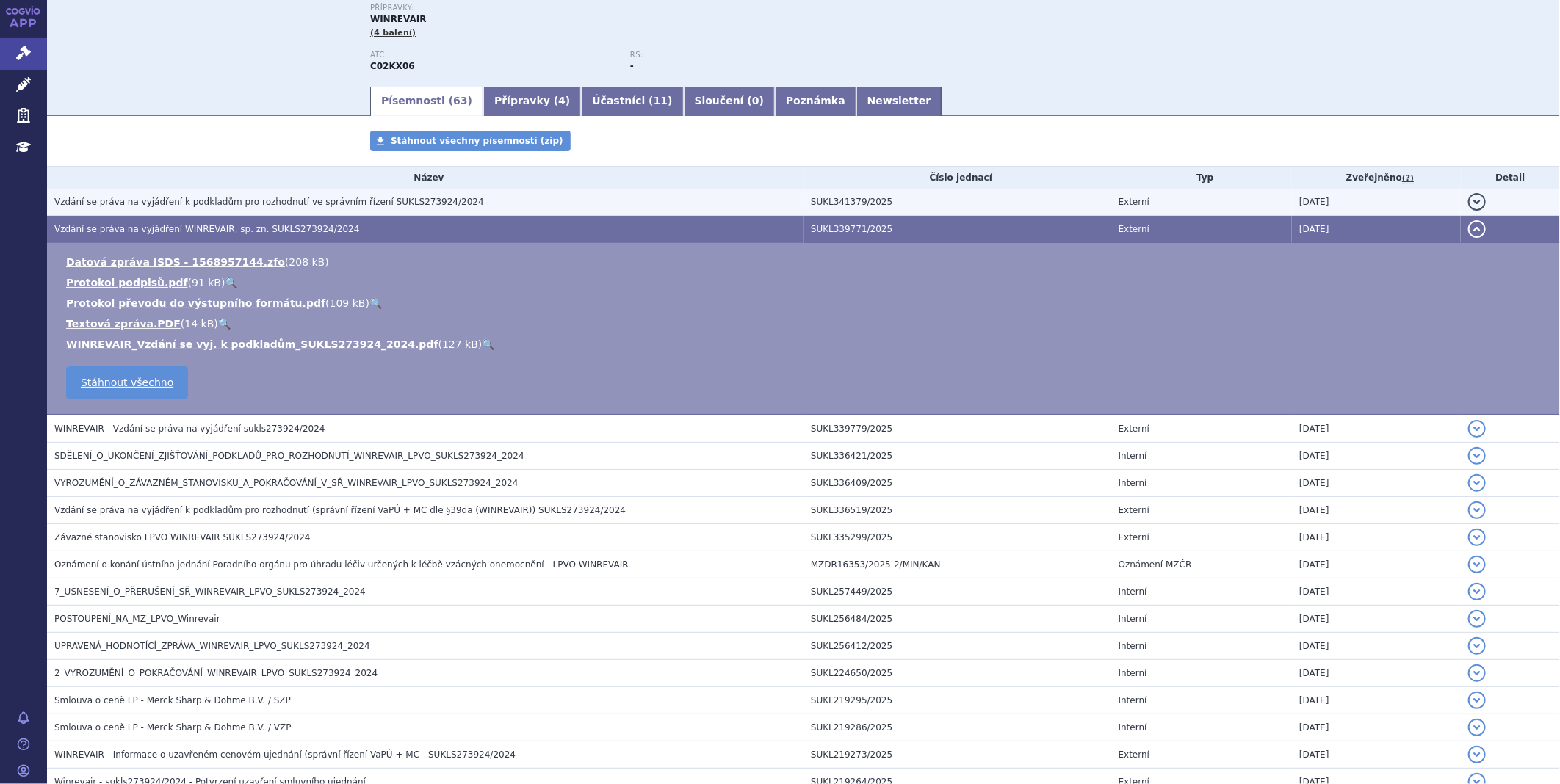
click at [164, 207] on span "Vzdání se práva na vyjádření k podkladům pro rozhodnutí ve správním řízení SUKL…" at bounding box center [269, 201] width 429 height 10
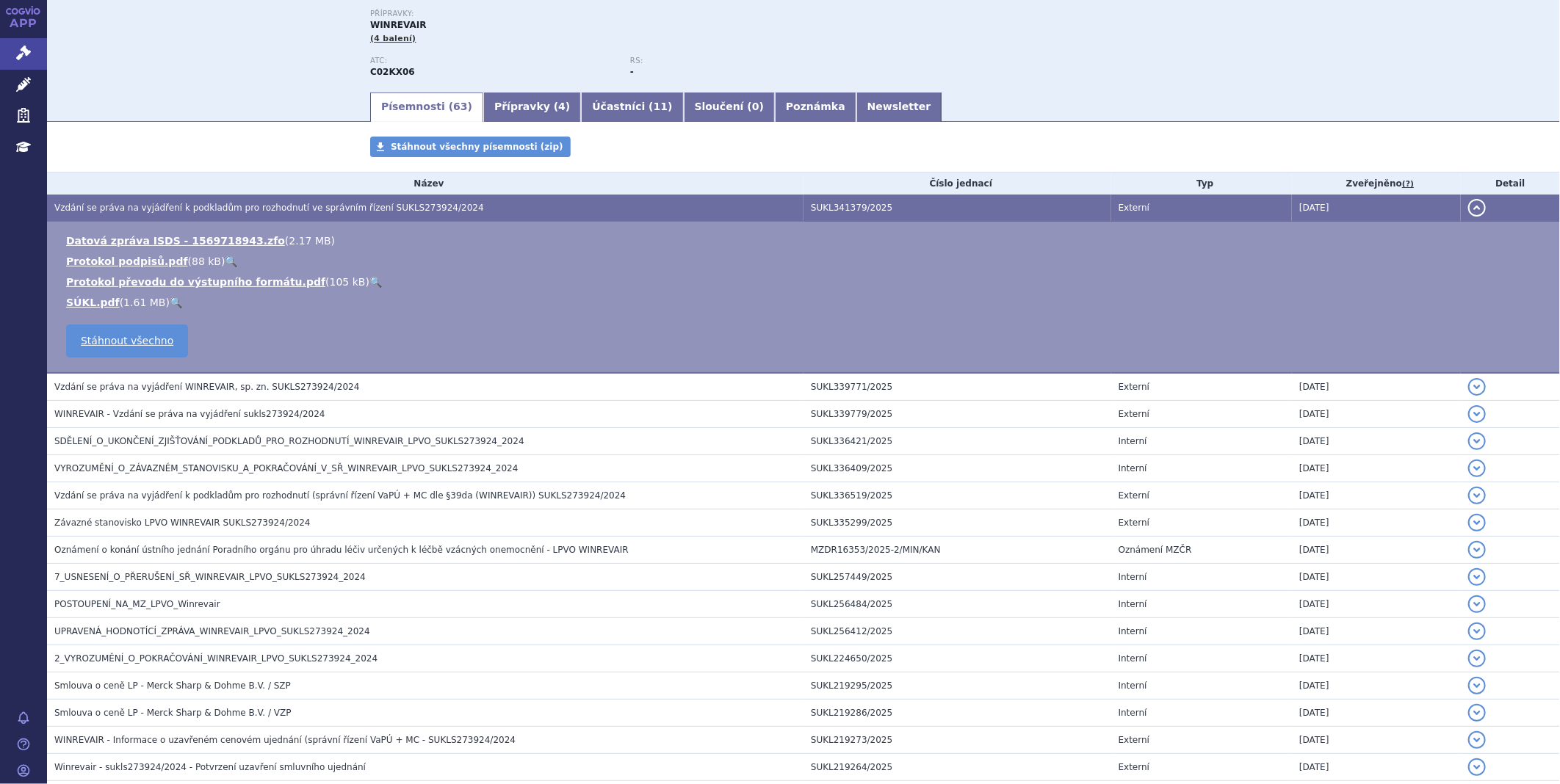
scroll to position [0, 0]
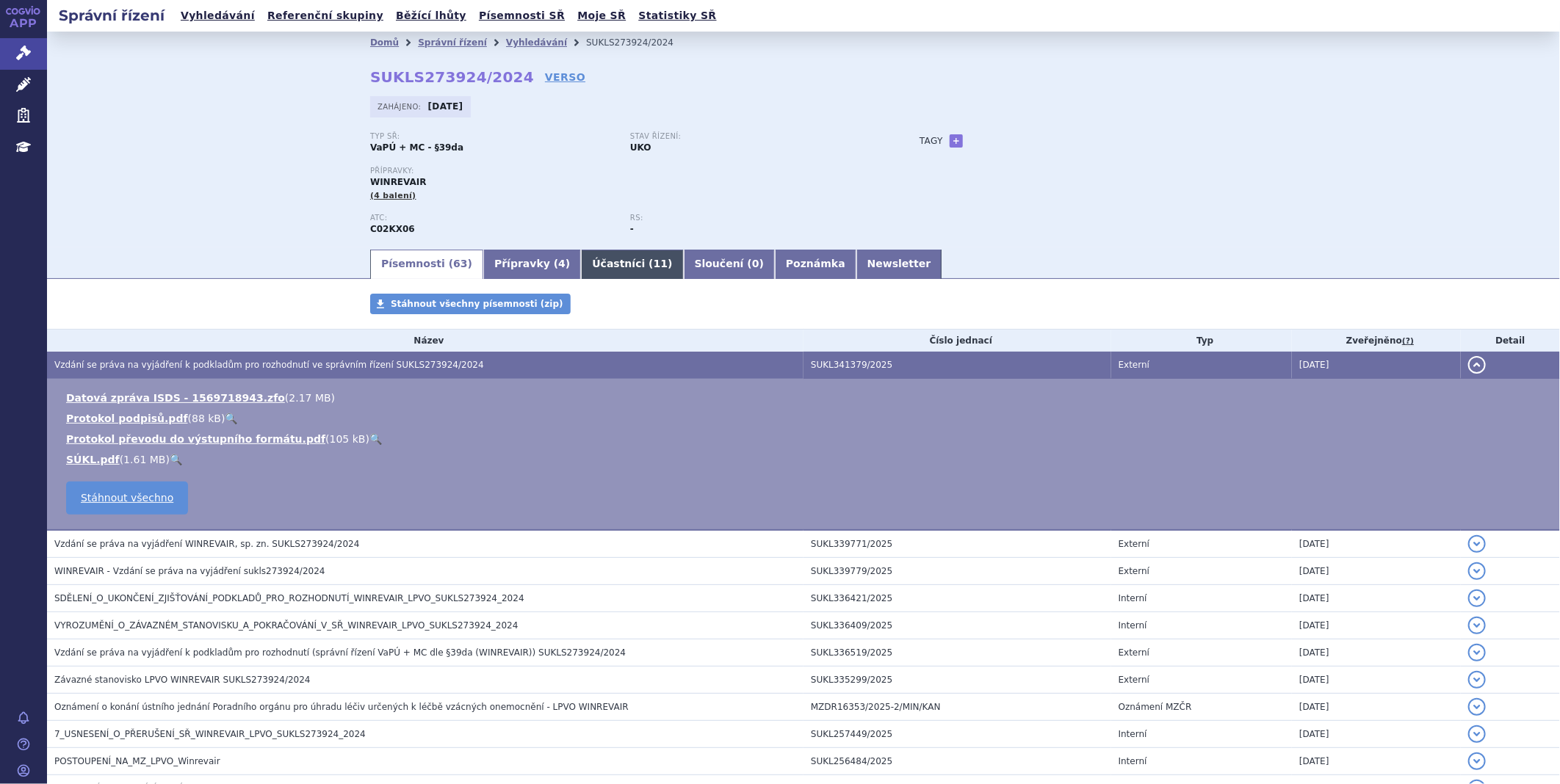
click at [581, 268] on link "Účastníci ( 11 )" at bounding box center [632, 264] width 102 height 30
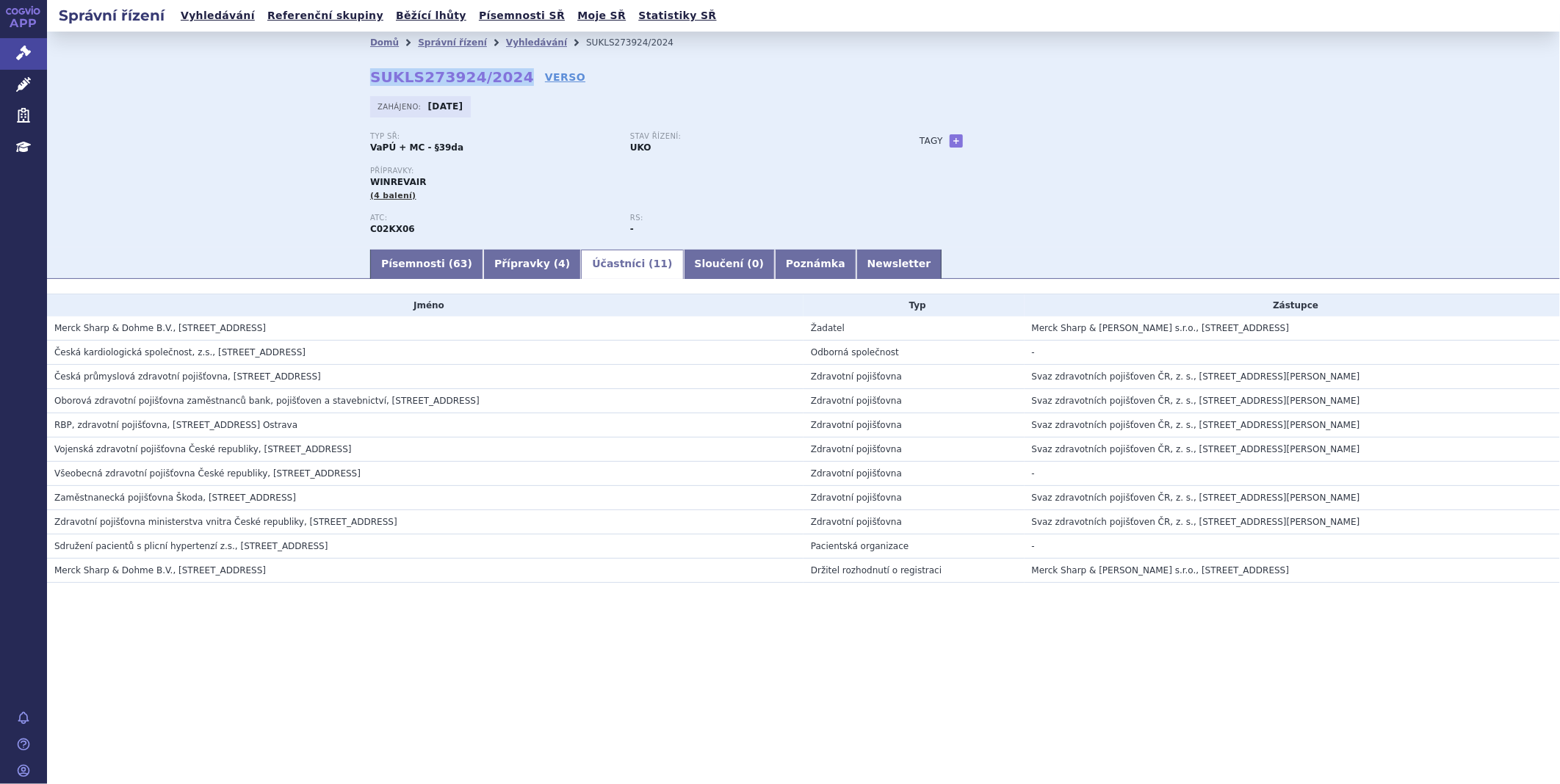
drag, startPoint x: 368, startPoint y: 75, endPoint x: 505, endPoint y: 76, distance: 137.0
click at [505, 76] on div "Domů Správní řízení Vyhledávání SUKLS273924/2024 SUKLS273924/2024 VERSO [GEOGRA…" at bounding box center [803, 150] width 925 height 194
copy strong "SUKLS273924/2024"
